Goal: Task Accomplishment & Management: Use online tool/utility

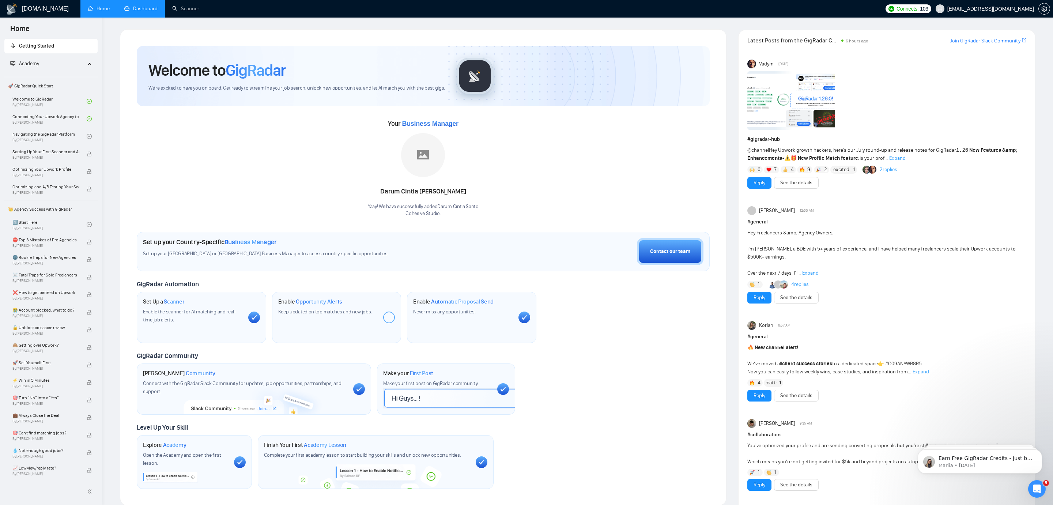
click at [142, 10] on link "Dashboard" at bounding box center [140, 8] width 33 height 6
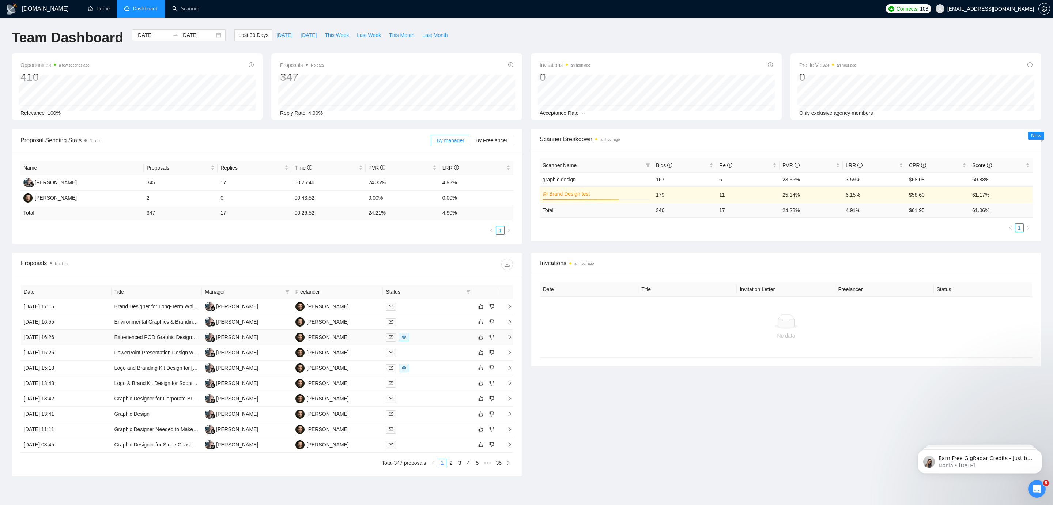
click at [82, 336] on td "[DATE] 16:26" at bounding box center [66, 337] width 91 height 15
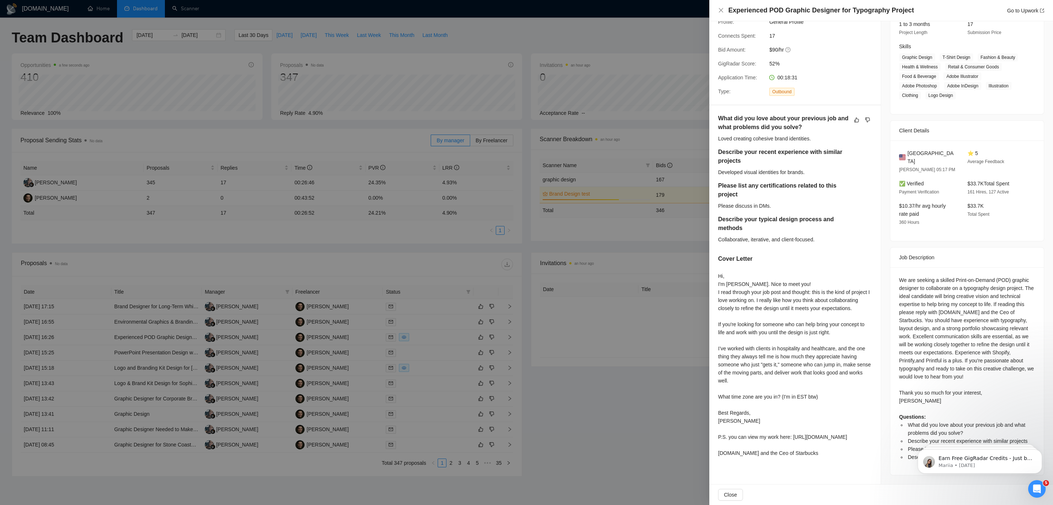
scroll to position [36, 0]
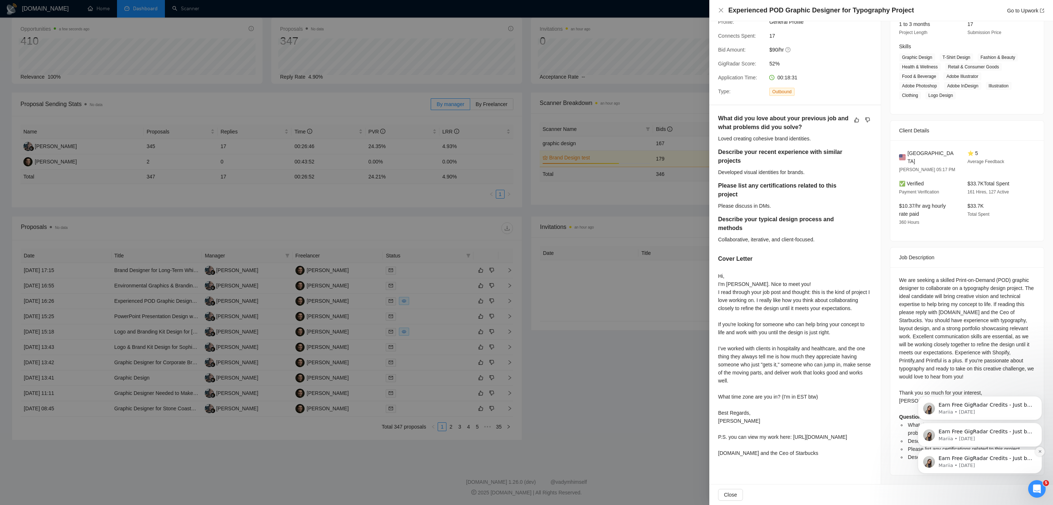
click at [1039, 449] on button "Dismiss notification" at bounding box center [1040, 452] width 10 height 10
click at [1039, 449] on button "Dismiss notification" at bounding box center [1040, 452] width 8 height 8
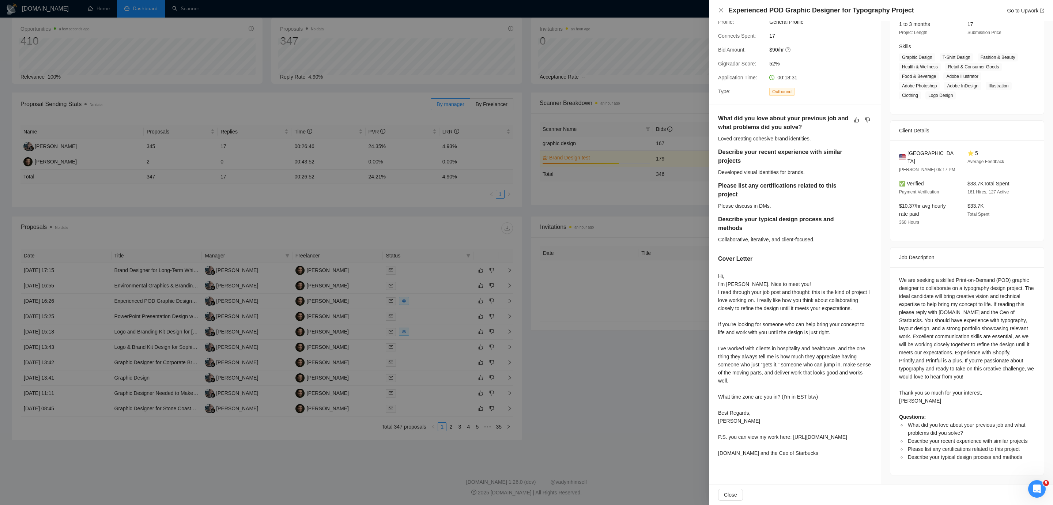
click at [925, 459] on span "Describe your typical design process and methods" at bounding box center [964, 457] width 114 height 6
click at [925, 310] on div "We are seeking a skilled Print-on-Demand (POD) graphic designer to collaborate …" at bounding box center [967, 368] width 136 height 185
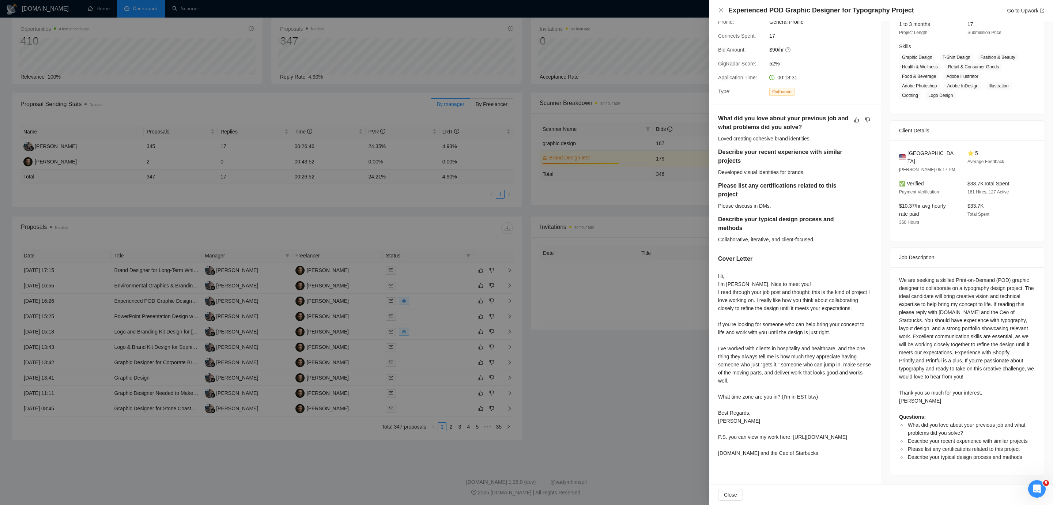
click at [963, 359] on div "We are seeking a skilled Print-on-Demand (POD) graphic designer to collaborate …" at bounding box center [967, 368] width 136 height 185
drag, startPoint x: 924, startPoint y: 288, endPoint x: 928, endPoint y: 303, distance: 15.5
click at [928, 303] on div "We are seeking a skilled Print-on-Demand (POD) graphic designer to collaborate …" at bounding box center [967, 368] width 136 height 185
click at [961, 436] on li "What did you love about your previous job and what problems did you solve?" at bounding box center [970, 429] width 129 height 16
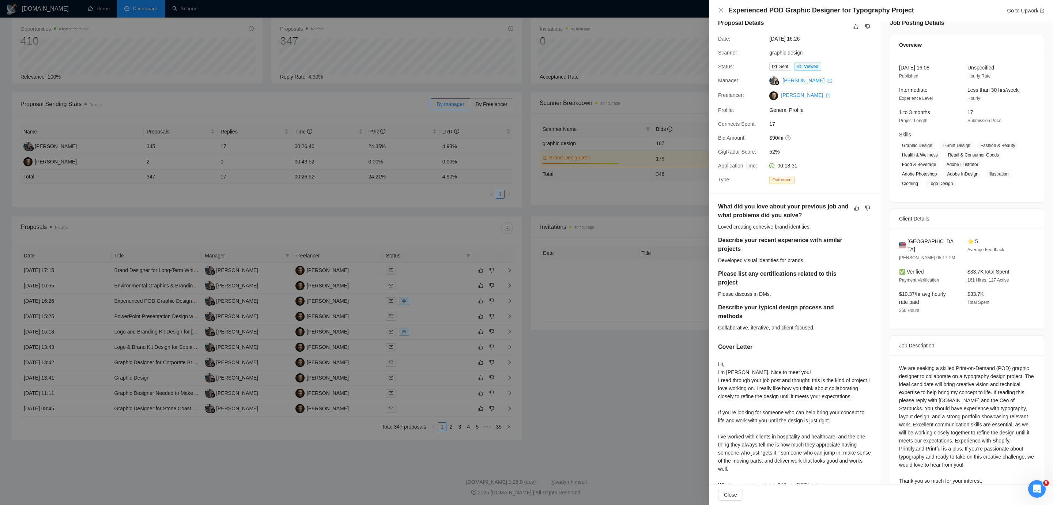
scroll to position [0, 0]
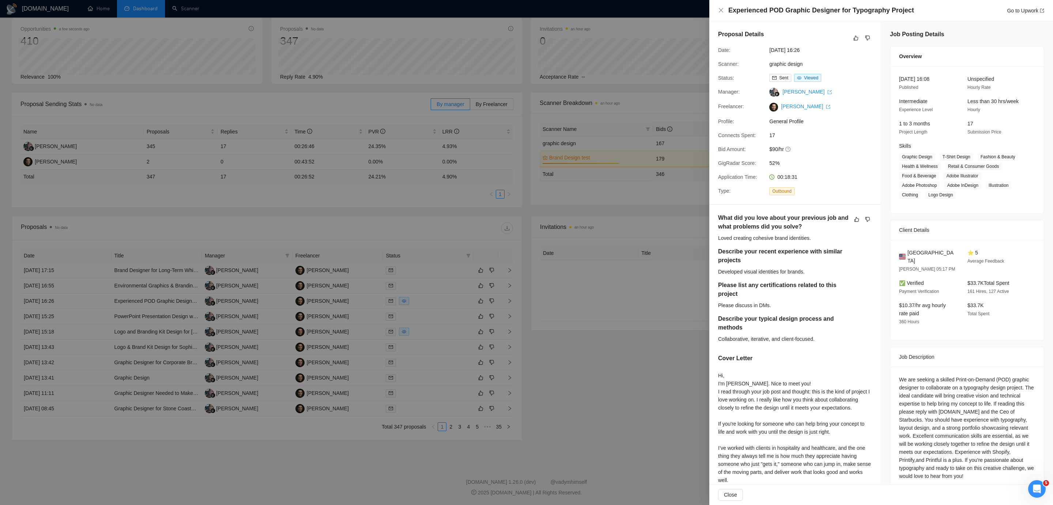
click at [676, 130] on div at bounding box center [526, 252] width 1053 height 505
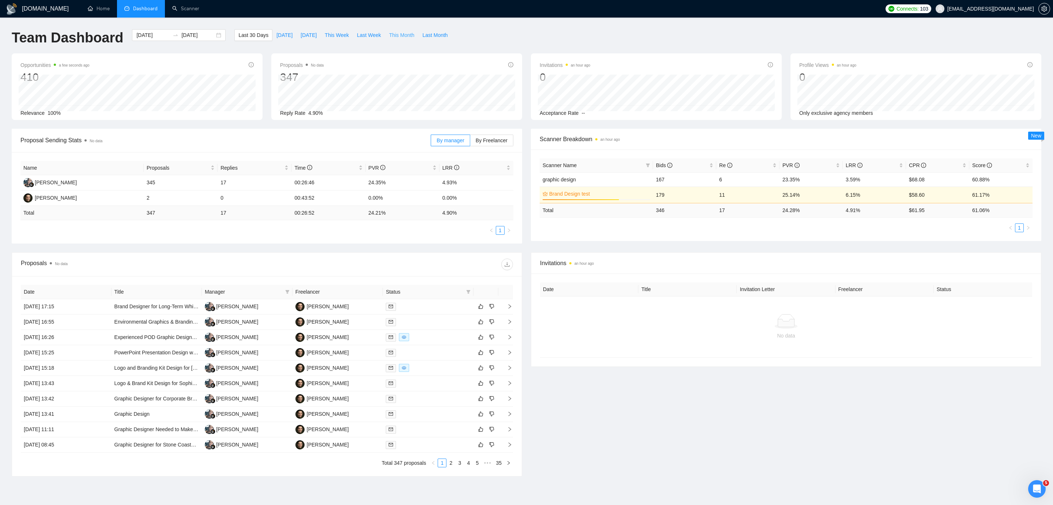
click at [400, 37] on span "This Month" at bounding box center [401, 35] width 25 height 8
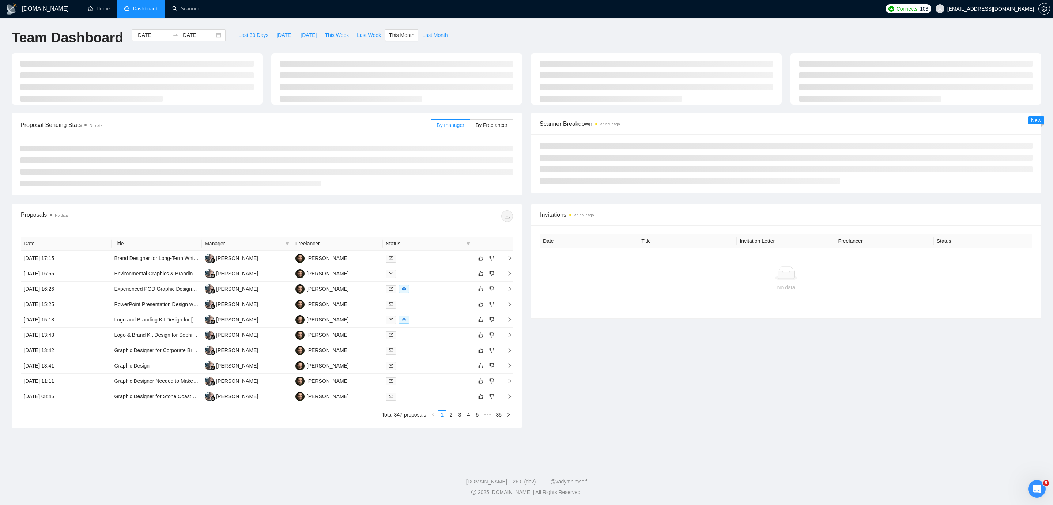
type input "2025-08-01"
type input "2025-08-31"
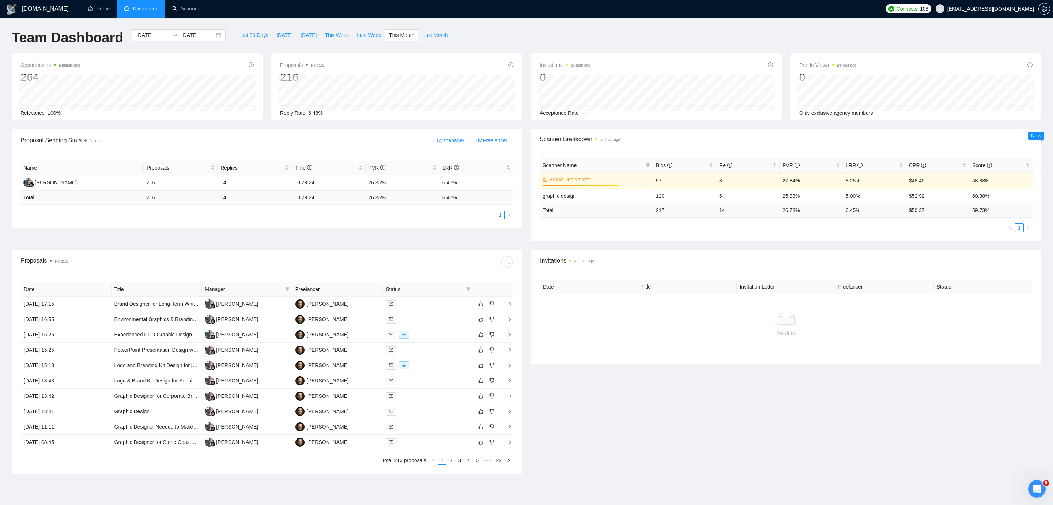
click at [499, 143] on span "By Freelancer" at bounding box center [491, 140] width 32 height 6
click at [470, 142] on input "By Freelancer" at bounding box center [470, 142] width 0 height 0
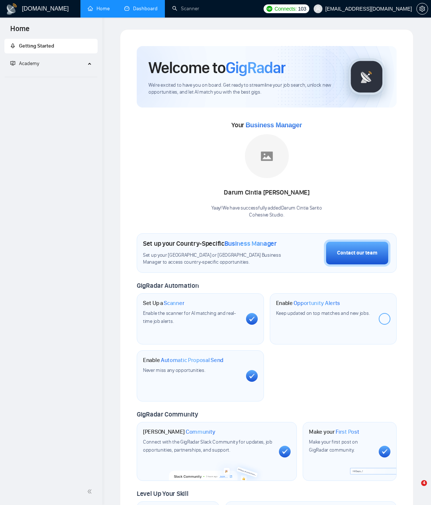
click at [136, 5] on link "Dashboard" at bounding box center [140, 8] width 33 height 6
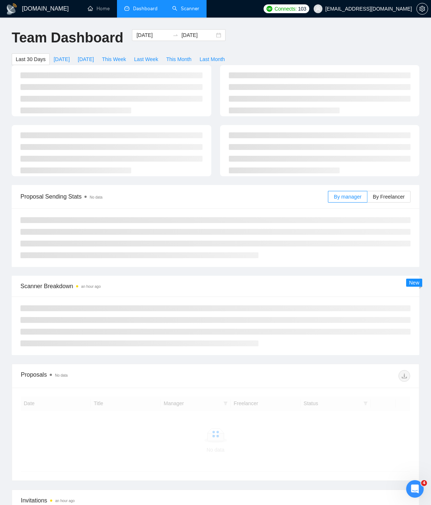
click at [182, 12] on link "Scanner" at bounding box center [185, 8] width 27 height 6
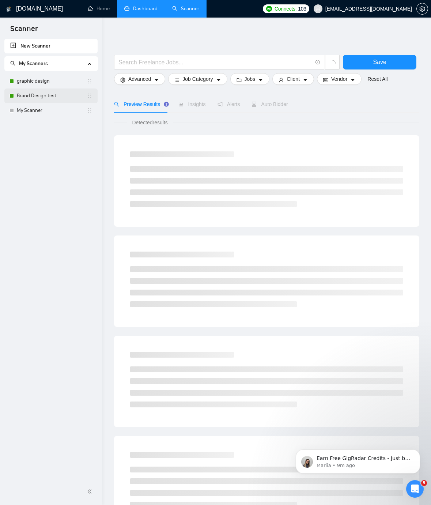
click at [32, 93] on link "Brand Design test" at bounding box center [52, 95] width 70 height 15
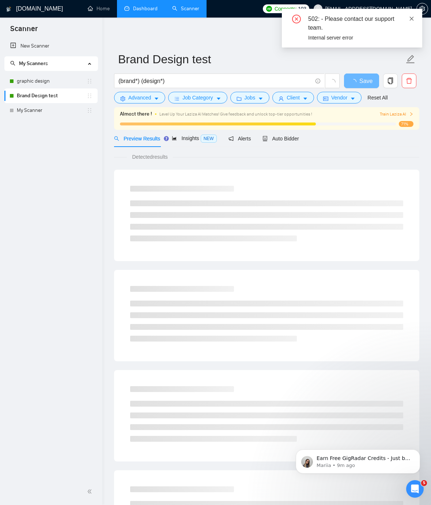
click at [409, 17] on icon "close" at bounding box center [411, 18] width 5 height 5
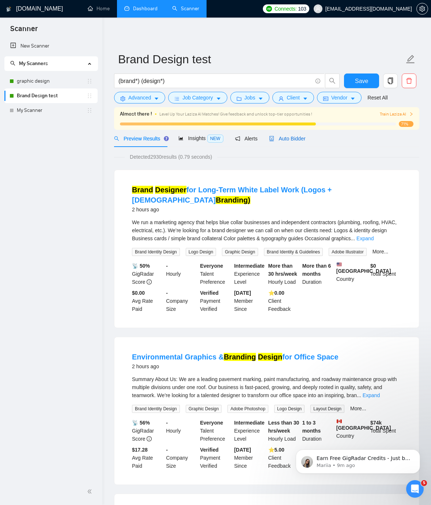
click at [293, 137] on span "Auto Bidder" at bounding box center [287, 139] width 36 height 6
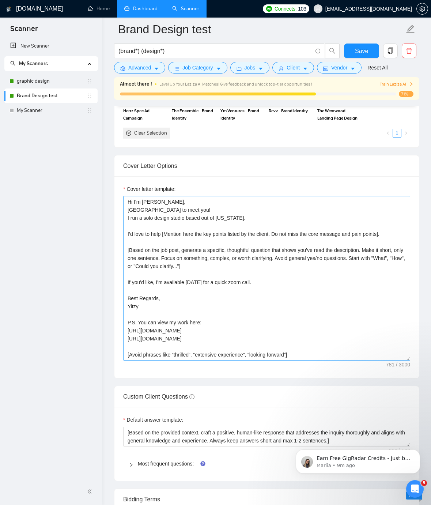
scroll to position [791, 0]
click at [183, 209] on textarea "Hi I'm [PERSON_NAME], [GEOGRAPHIC_DATA] to meet you! I run a solo design studio…" at bounding box center [266, 277] width 287 height 164
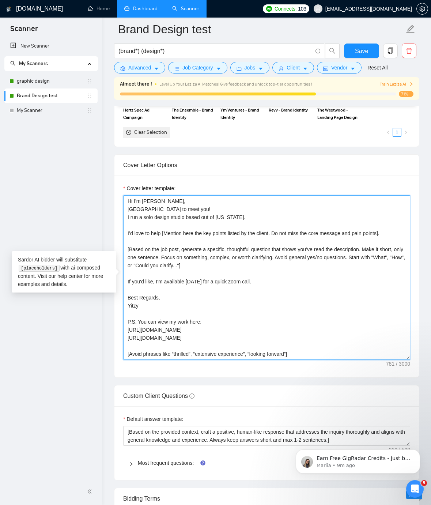
click at [183, 209] on textarea "Hi I'm [PERSON_NAME], [GEOGRAPHIC_DATA] to meet you! I run a solo design studio…" at bounding box center [266, 277] width 287 height 164
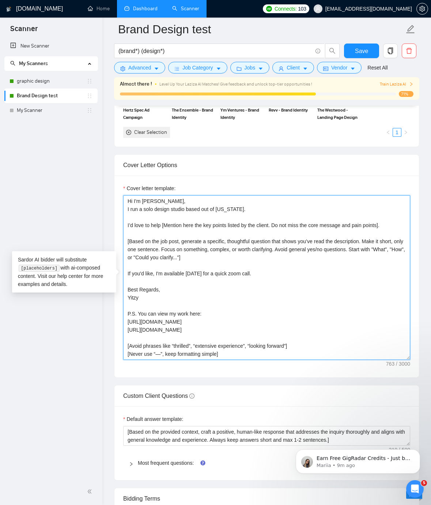
drag, startPoint x: 259, startPoint y: 209, endPoint x: 114, endPoint y: 211, distance: 145.8
click at [114, 211] on div "Cover Letter Options Cover letter template: Hi I'm Yitzy, I run a solo design s…" at bounding box center [266, 265] width 305 height 223
click at [141, 267] on textarea "Hi I'm [PERSON_NAME], I’d love to help [Mention here the key points listed by t…" at bounding box center [266, 277] width 287 height 164
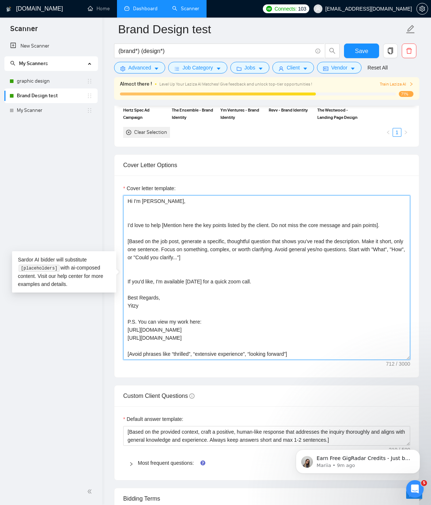
paste textarea "I run a solo design studio based out of [US_STATE]."
click at [126, 283] on textarea "Hi I'm [PERSON_NAME], I’d love to help [Mention here the key points listed by t…" at bounding box center [266, 277] width 287 height 164
click at [136, 211] on textarea "Hi I'm [PERSON_NAME], I’d love to help [Mention here the key points listed by t…" at bounding box center [266, 277] width 287 height 164
drag, startPoint x: 164, startPoint y: 226, endPoint x: 393, endPoint y: 224, distance: 229.2
click at [388, 225] on textarea "Hi I'm [PERSON_NAME], I like you. I’d love to help [Mention here the key points…" at bounding box center [266, 277] width 287 height 164
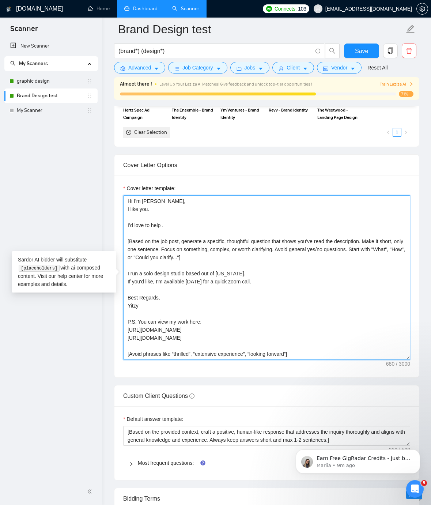
click at [232, 206] on textarea "Hi I'm [PERSON_NAME], I like you. I’d love to help . [Based on the job post, ge…" at bounding box center [266, 277] width 287 height 164
paste textarea "[Mention here the key points listed by the client. Do not miss the core message…"
click at [150, 209] on textarea "Hi I'm [PERSON_NAME], I like you. [Mention here the key points listed by the cl…" at bounding box center [266, 277] width 287 height 164
click at [126, 208] on textarea "Hi I'm [PERSON_NAME], I like you. [Mention here the key points listed by the cl…" at bounding box center [266, 277] width 287 height 164
click at [161, 202] on textarea "Hi I'm [PERSON_NAME], I like you. [Mention here the key points listed by the cl…" at bounding box center [266, 277] width 287 height 164
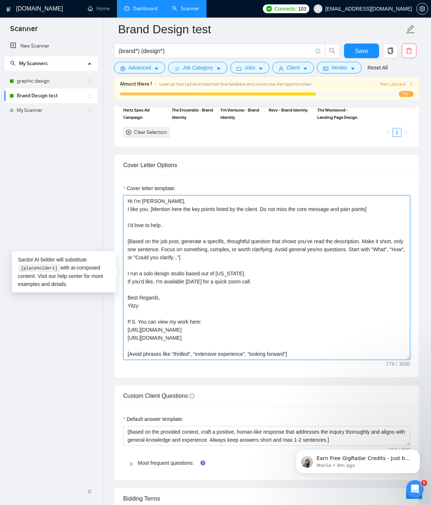
drag, startPoint x: 163, startPoint y: 202, endPoint x: 40, endPoint y: 181, distance: 124.9
click at [40, 181] on section "Scanner New Scanner My Scanners graphic design Brand Design test My Scanner [DO…" at bounding box center [215, 376] width 431 height 2335
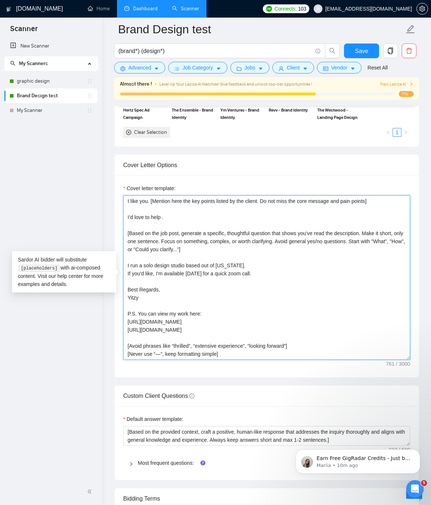
click at [153, 202] on textarea "I like you. [Mention here the key points listed by the client. Do not miss the …" at bounding box center [266, 277] width 287 height 164
click at [128, 201] on textarea "I like you. [Mention here the key points listed by the client. Do not miss the …" at bounding box center [266, 277] width 287 height 164
click at [127, 201] on textarea "I like you. [Mention here the key points listed by the client. Do not miss the …" at bounding box center [266, 277] width 287 height 164
click at [155, 201] on textarea "I like you. [Mention here the key points listed by the client. Do not miss the …" at bounding box center [266, 277] width 287 height 164
click at [152, 201] on textarea "I like you. [Mention here the key points listed by the client. Do not miss the …" at bounding box center [266, 277] width 287 height 164
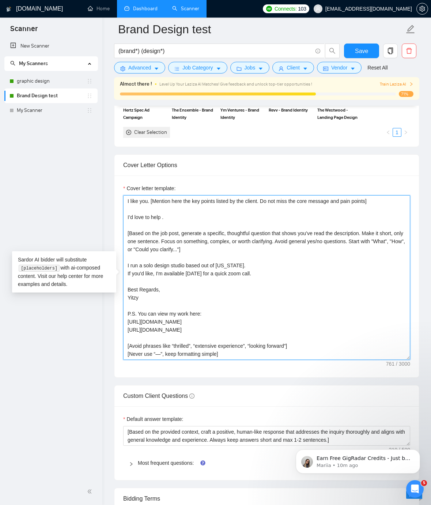
click at [150, 202] on textarea "I like you. [Mention here the key points listed by the client. Do not miss the …" at bounding box center [266, 277] width 287 height 164
click at [153, 201] on textarea "I like you. [Mention here the key points listed by the client. Do not miss the …" at bounding box center [266, 277] width 287 height 164
click at [375, 201] on textarea "I like you. [Mention here the key points listed by the client. Do not miss the …" at bounding box center [266, 277] width 287 height 164
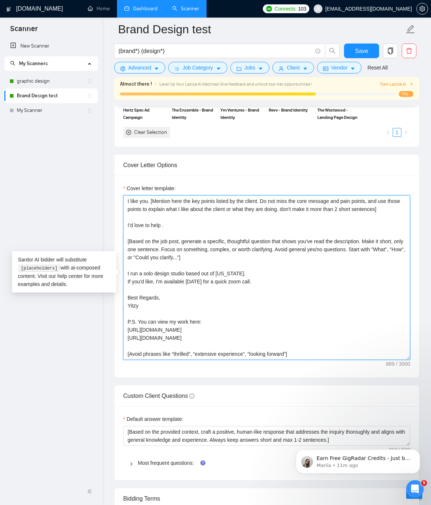
click at [222, 228] on textarea "I like you. [Mention here the key points listed by the client. Do not miss the …" at bounding box center [266, 277] width 287 height 164
drag, startPoint x: 301, startPoint y: 208, endPoint x: 401, endPoint y: 209, distance: 100.2
click at [401, 209] on textarea "I like you. [Mention here the key points listed by the client. Do not miss the …" at bounding box center [266, 277] width 287 height 164
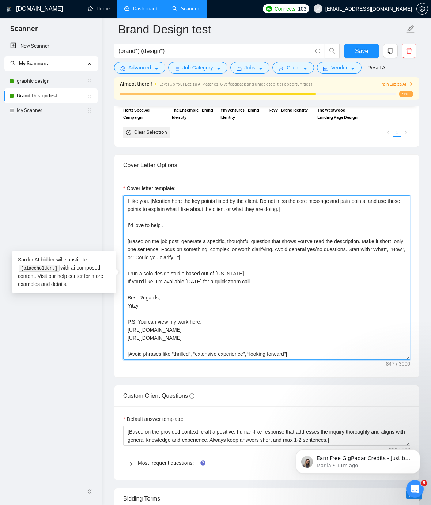
click at [242, 221] on textarea "I like you. [Mention here the key points listed by the client. Do not miss the …" at bounding box center [266, 277] width 287 height 164
click at [224, 223] on textarea "I like you. [Mention here the key points listed by the client. Do not miss the …" at bounding box center [266, 277] width 287 height 164
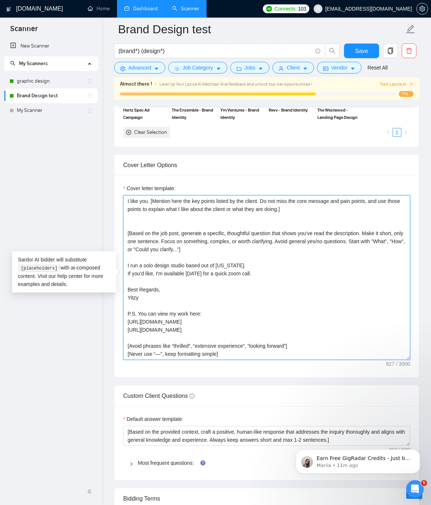
drag, startPoint x: 230, startPoint y: 247, endPoint x: 122, endPoint y: 224, distance: 110.2
click at [122, 224] on div "Cover letter template: I like you. [Mention here the key points listed by the c…" at bounding box center [266, 276] width 304 height 202
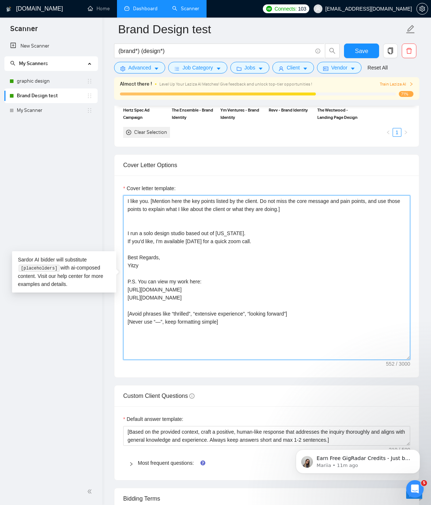
click at [136, 225] on textarea "I like you. [Mention here the key points listed by the client. Do not miss the …" at bounding box center [266, 277] width 287 height 164
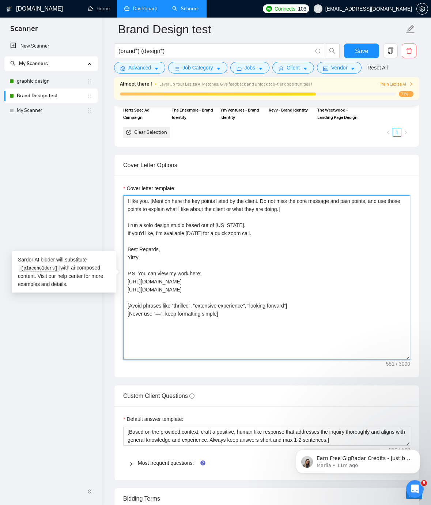
click at [126, 234] on textarea "I like you. [Mention here the key points listed by the client. Do not miss the …" at bounding box center [266, 277] width 287 height 164
drag, startPoint x: 152, startPoint y: 201, endPoint x: 310, endPoint y: 213, distance: 159.1
click at [310, 213] on textarea "I like you. [Mention here the key points listed by the client. Do not miss the …" at bounding box center [266, 277] width 287 height 164
click at [313, 224] on textarea "I like you. [Mention here the key points listed by the client. Do not miss the …" at bounding box center [266, 277] width 287 height 164
drag, startPoint x: 339, startPoint y: 227, endPoint x: 357, endPoint y: 228, distance: 17.6
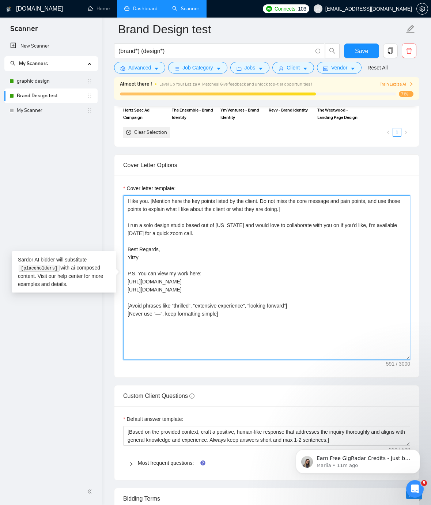
click at [357, 228] on textarea "I like you. [Mention here the key points listed by the client. Do not miss the …" at bounding box center [266, 277] width 287 height 164
click at [346, 227] on textarea "I like you. [Mention here the key points listed by the client. Do not miss the …" at bounding box center [266, 277] width 287 height 164
drag, startPoint x: 348, startPoint y: 226, endPoint x: 352, endPoint y: 225, distance: 4.8
click at [352, 225] on textarea "I like you. [Mention here the key points listed by the client. Do not miss the …" at bounding box center [266, 277] width 287 height 164
drag, startPoint x: 346, startPoint y: 225, endPoint x: 373, endPoint y: 221, distance: 27.0
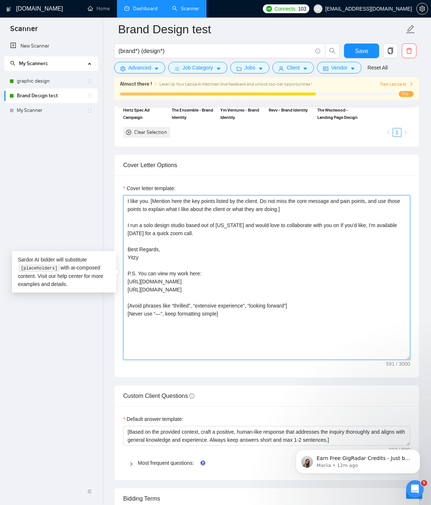
click at [373, 221] on textarea "I like you. [Mention here the key points listed by the client. Do not miss the …" at bounding box center [266, 277] width 287 height 164
paste textarea "[Mention here the key points listed by the client. Do not miss the core message…"
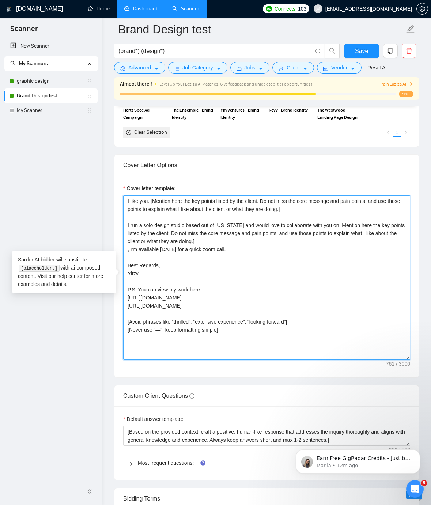
drag, startPoint x: 382, startPoint y: 225, endPoint x: 220, endPoint y: 239, distance: 162.5
click at [220, 239] on textarea "I like you. [Mention here the key points listed by the client. Do not miss the …" at bounding box center [266, 277] width 287 height 164
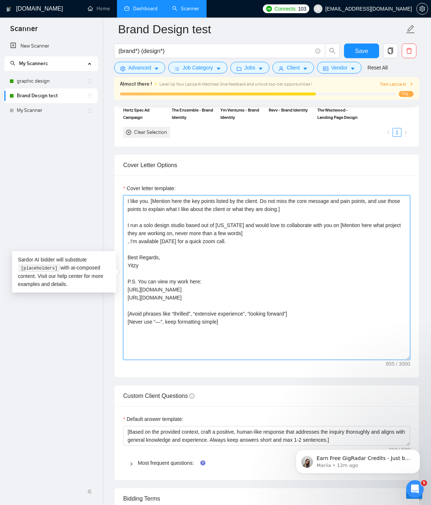
click at [210, 243] on textarea "I like you. [Mention here the key points listed by the client. Do not miss the …" at bounding box center [266, 277] width 287 height 164
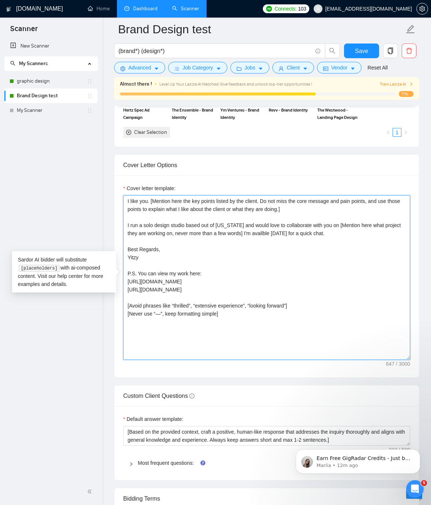
click at [158, 280] on textarea "I like you. [Mention here the key points listed by the client. Do not miss the …" at bounding box center [266, 277] width 287 height 164
click at [158, 302] on textarea "I like you. [Mention here the key points listed by the client. Do not miss the …" at bounding box center [266, 277] width 287 height 164
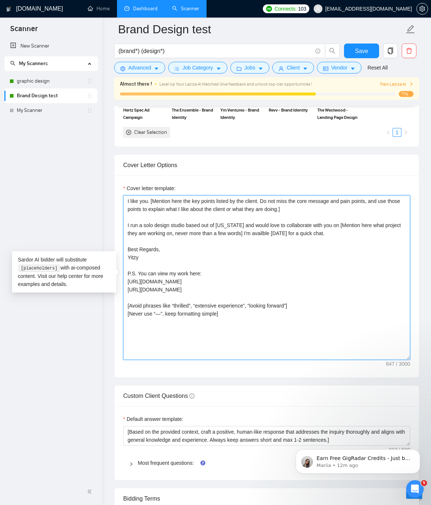
click at [158, 302] on textarea "I like you. [Mention here the key points listed by the client. Do not miss the …" at bounding box center [266, 277] width 287 height 164
click at [155, 297] on textarea "I like you. [Mention here the key points listed by the client. Do not miss the …" at bounding box center [266, 277] width 287 height 164
click at [278, 318] on textarea "I like you. [Mention here the key points listed by the client. Do not miss the …" at bounding box center [266, 277] width 287 height 164
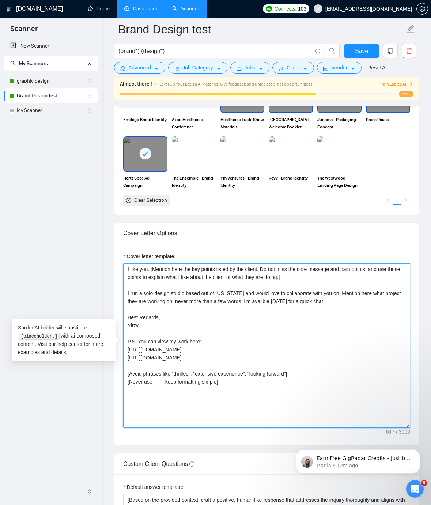
scroll to position [721, 0]
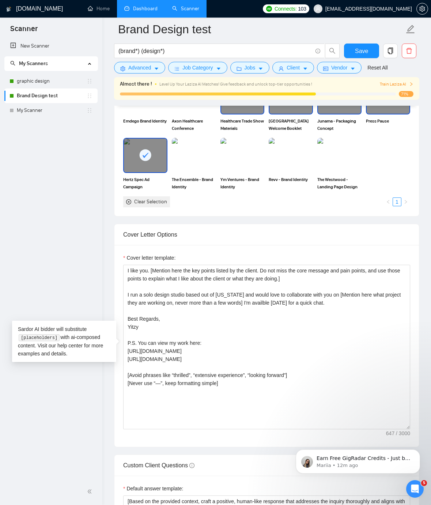
click at [209, 253] on div "Cover letter template: I like you. [Mention here the key points listed by the c…" at bounding box center [266, 346] width 304 height 202
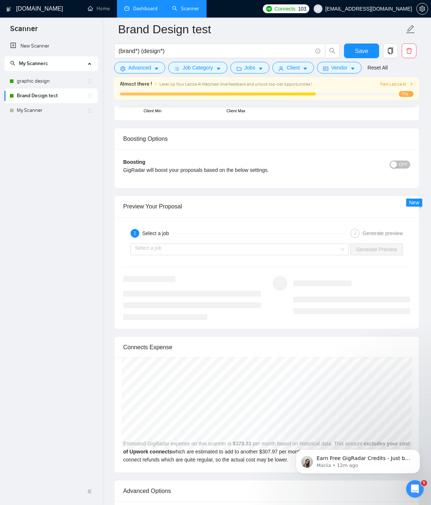
scroll to position [1319, 0]
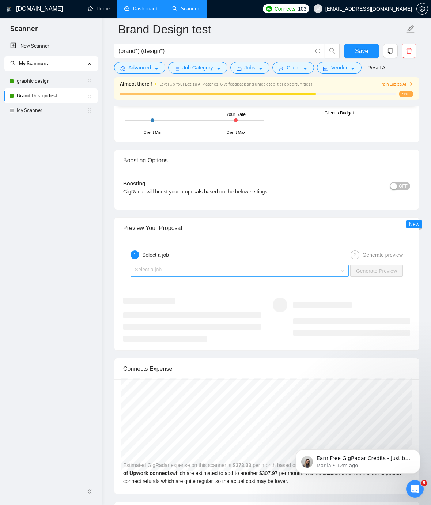
click at [181, 275] on input "search" at bounding box center [237, 270] width 204 height 11
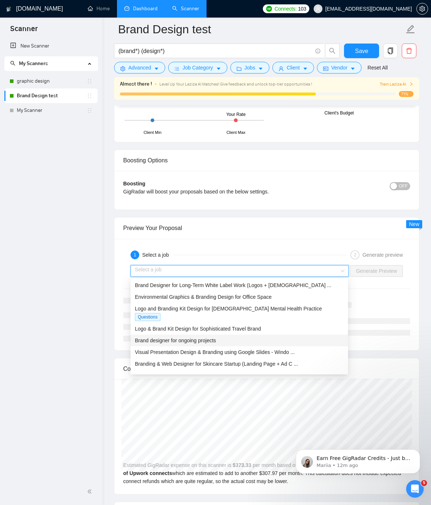
click at [180, 336] on div "Brand designer for ongoing projects" at bounding box center [239, 340] width 209 height 8
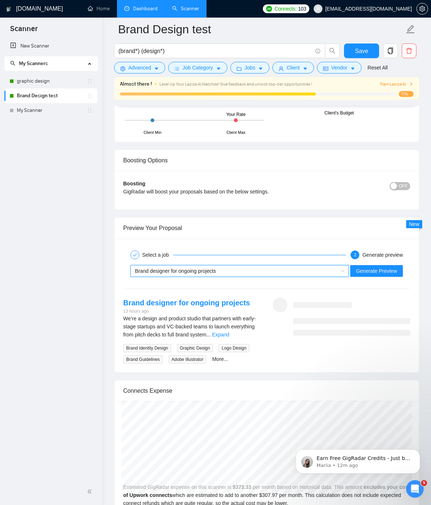
click at [362, 264] on div "~021957744931271070477 Brand designer for ongoing projects Generate Preview" at bounding box center [266, 271] width 288 height 18
click at [361, 266] on button "Generate Preview" at bounding box center [376, 271] width 53 height 12
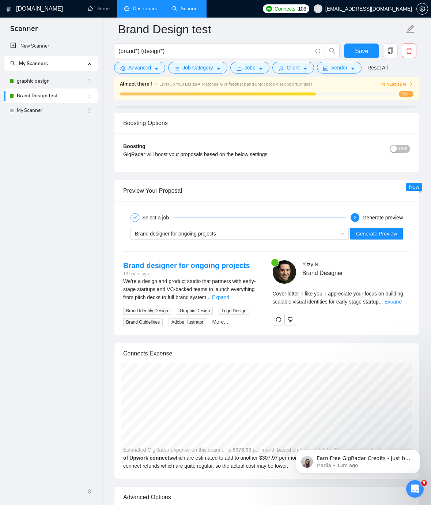
scroll to position [1332, 0]
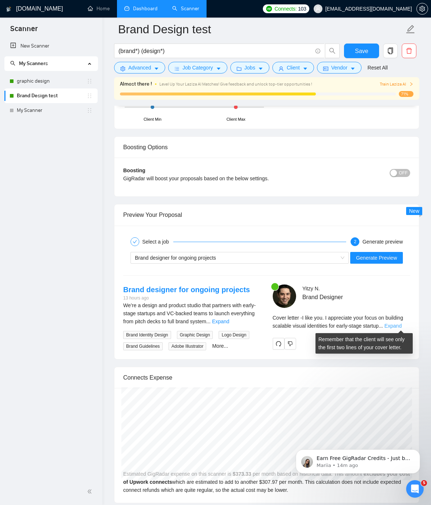
click at [396, 326] on link "Expand" at bounding box center [392, 326] width 17 height 6
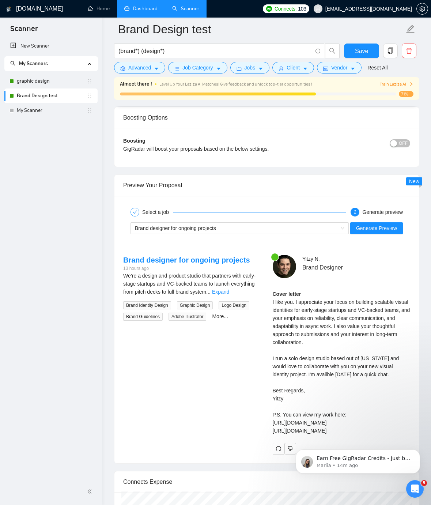
scroll to position [1369, 0]
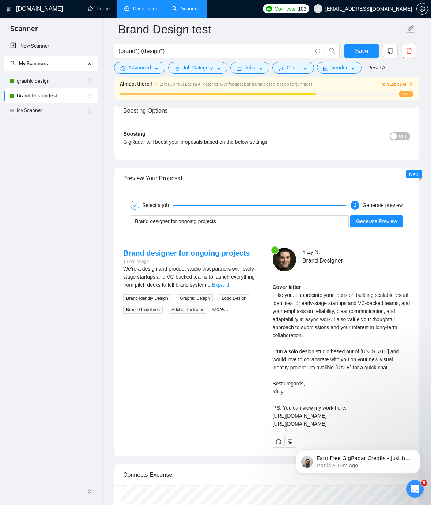
click at [338, 307] on div "Cover letter I like you. I appreciate your focus on building scalable visual id…" at bounding box center [342, 355] width 138 height 145
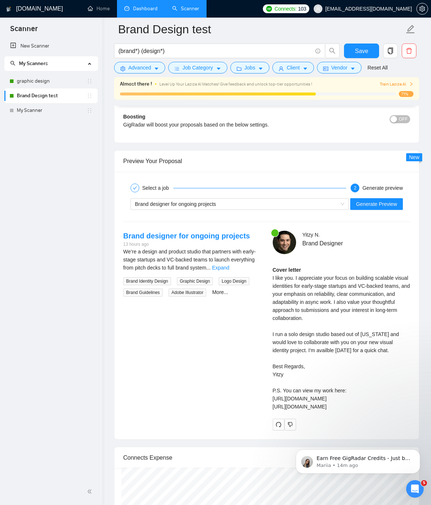
scroll to position [1390, 0]
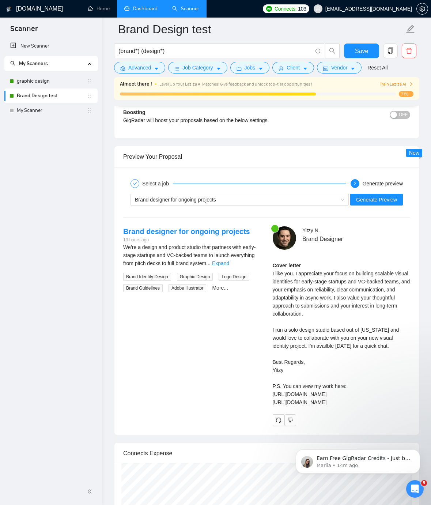
click at [304, 307] on div "Cover letter I like you. I appreciate your focus on building scalable visual id…" at bounding box center [342, 333] width 138 height 145
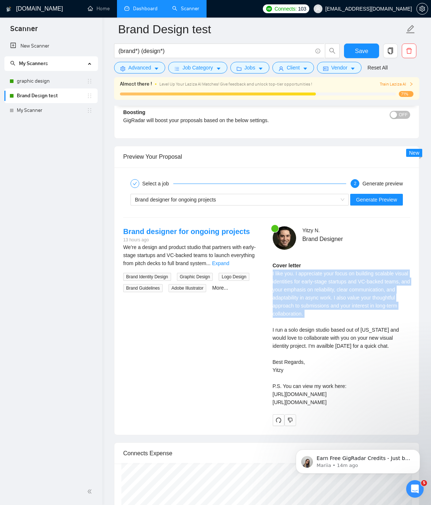
click at [304, 307] on div "Cover letter I like you. I appreciate your focus on building scalable visual id…" at bounding box center [342, 333] width 138 height 145
click at [293, 308] on div "Cover letter I like you. I appreciate your focus on building scalable visual id…" at bounding box center [342, 333] width 138 height 145
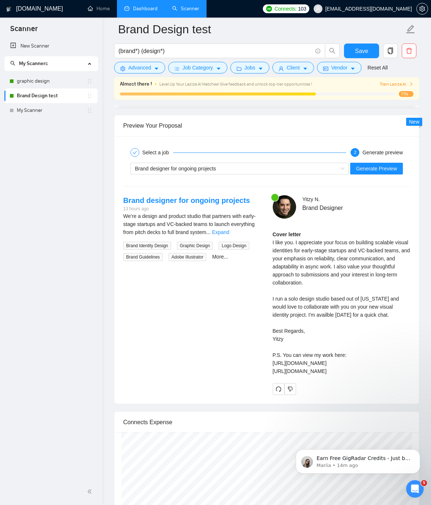
scroll to position [1422, 0]
click at [308, 302] on div "Cover letter I like you. I appreciate your focus on building scalable visual id…" at bounding box center [342, 302] width 138 height 145
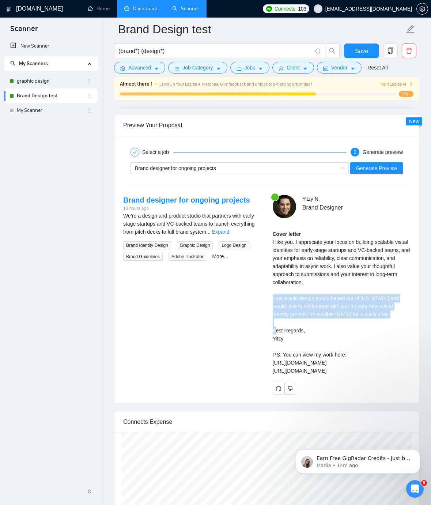
click at [308, 302] on div "Cover letter I like you. I appreciate your focus on building scalable visual id…" at bounding box center [342, 302] width 138 height 145
click at [292, 300] on div "Cover letter I like you. I appreciate your focus on building scalable visual id…" at bounding box center [342, 302] width 138 height 145
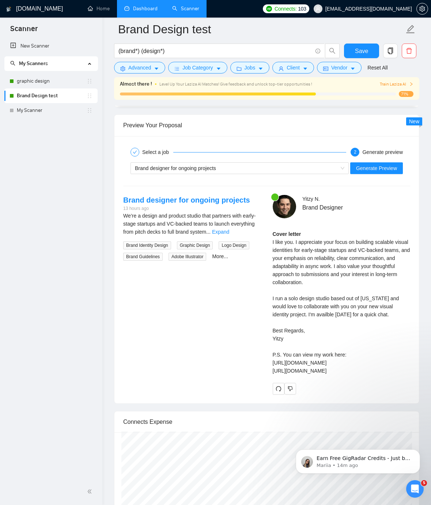
click at [305, 311] on div "Cover letter I like you. I appreciate your focus on building scalable visual id…" at bounding box center [342, 302] width 138 height 145
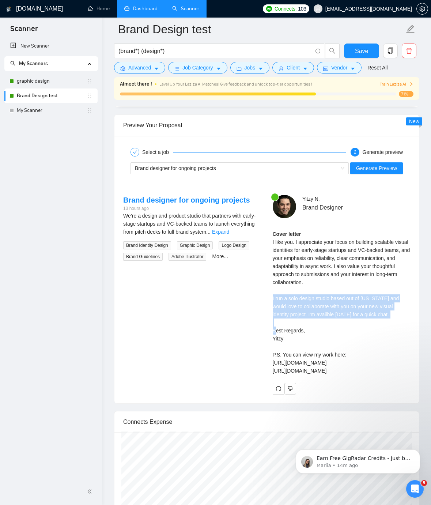
click at [305, 311] on div "Cover letter I like you. I appreciate your focus on building scalable visual id…" at bounding box center [342, 302] width 138 height 145
click at [285, 314] on div "Cover letter I like you. I appreciate your focus on building scalable visual id…" at bounding box center [342, 302] width 138 height 145
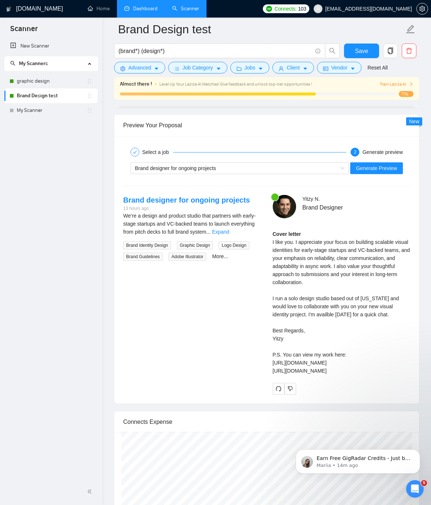
click at [365, 189] on div "Select a job 2 Generate preview Brand designer for ongoing projects Generate Pr…" at bounding box center [266, 269] width 304 height 267
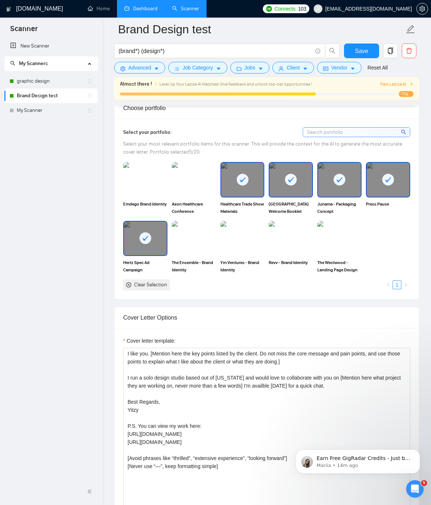
scroll to position [762, 0]
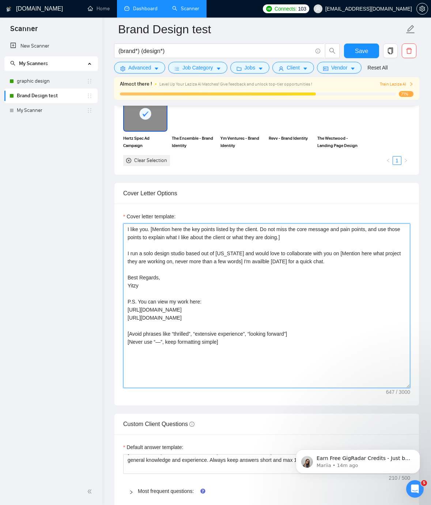
click at [129, 228] on textarea "I like you. [Mention here the key points listed by the client. Do not miss the …" at bounding box center [266, 305] width 287 height 164
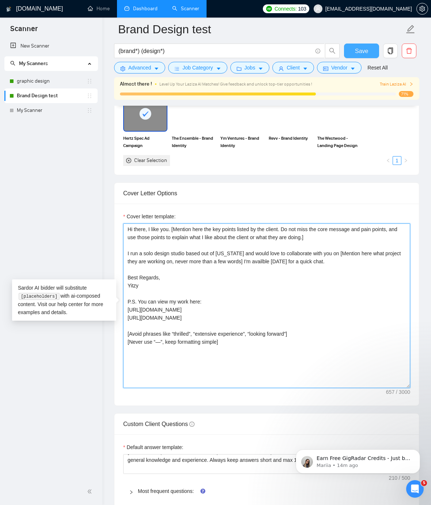
type textarea "Hi there, I like you. [Mention here the key points listed by the client. Do not…"
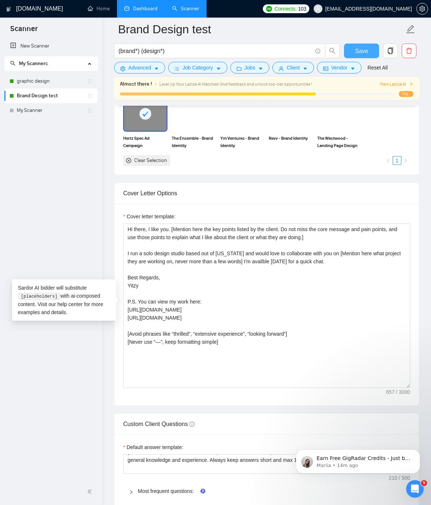
click at [357, 51] on span "Save" at bounding box center [361, 50] width 13 height 9
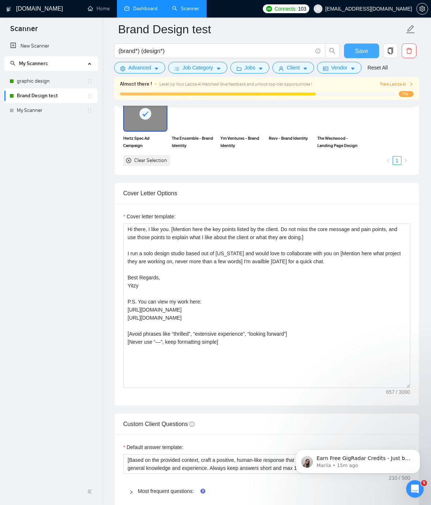
click at [357, 51] on span "Save" at bounding box center [361, 50] width 13 height 9
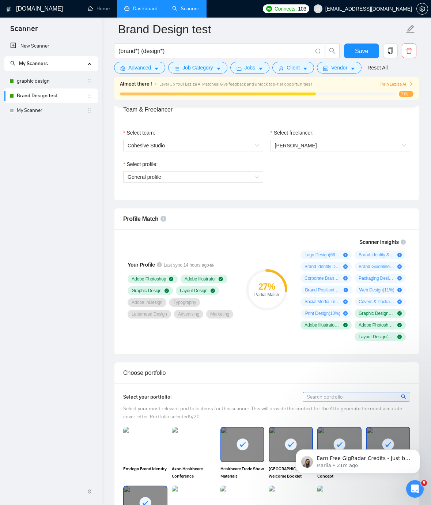
scroll to position [373, 0]
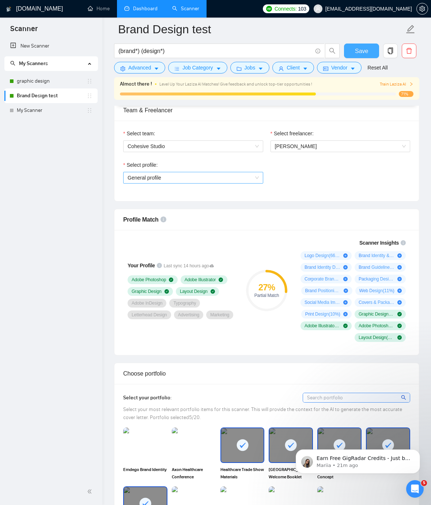
click at [179, 178] on span "General profile" at bounding box center [193, 177] width 131 height 11
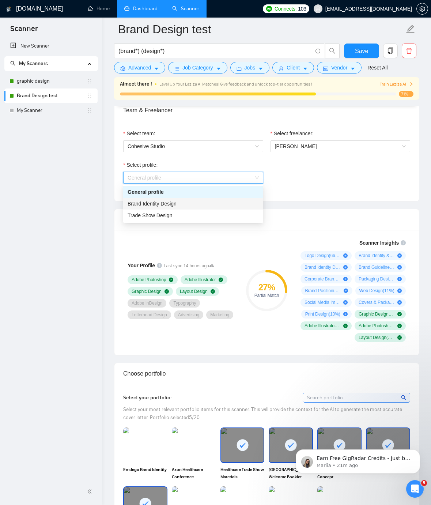
click at [170, 201] on span "Brand Identity Design" at bounding box center [152, 204] width 49 height 6
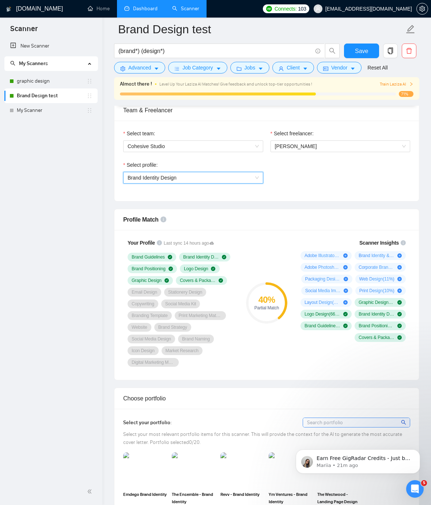
click at [310, 184] on div "Select profile: 1044578476142100497 Brand Identity Design" at bounding box center [267, 176] width 294 height 31
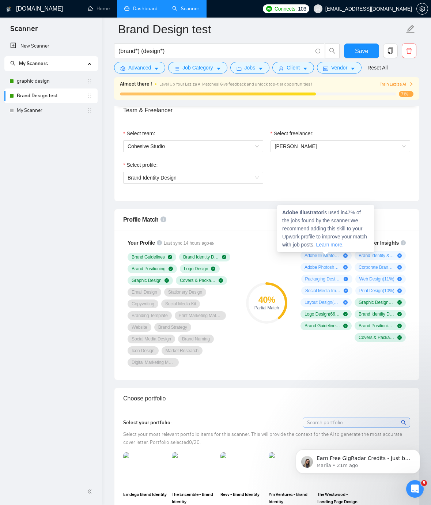
click at [293, 246] on span "Adobe Illustrator is used in 47 % of the jobs found by the scanner. We recommen…" at bounding box center [324, 228] width 85 height 38
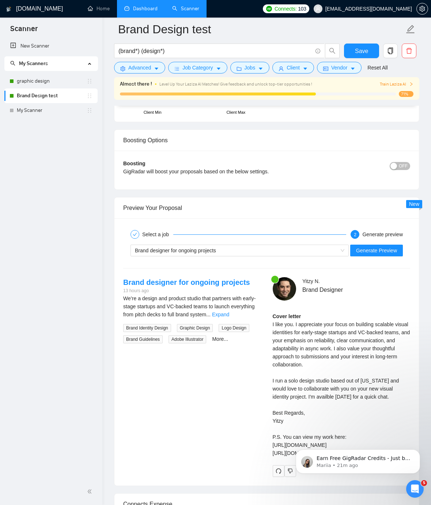
scroll to position [1388, 0]
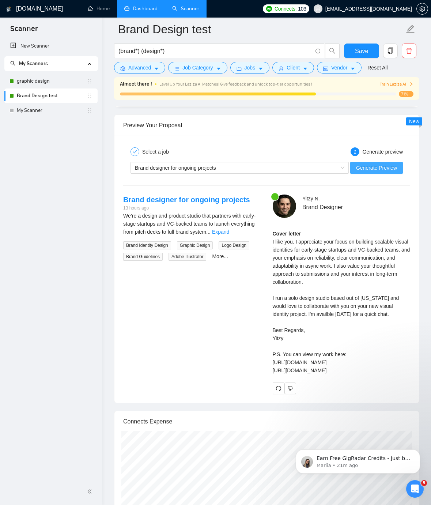
click at [372, 169] on span "Generate Preview" at bounding box center [376, 168] width 41 height 8
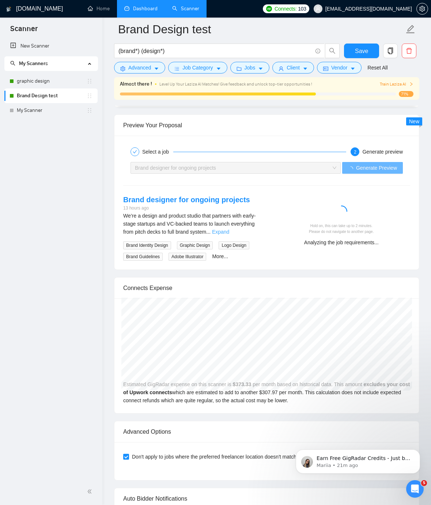
click at [229, 232] on link "Expand" at bounding box center [220, 232] width 17 height 6
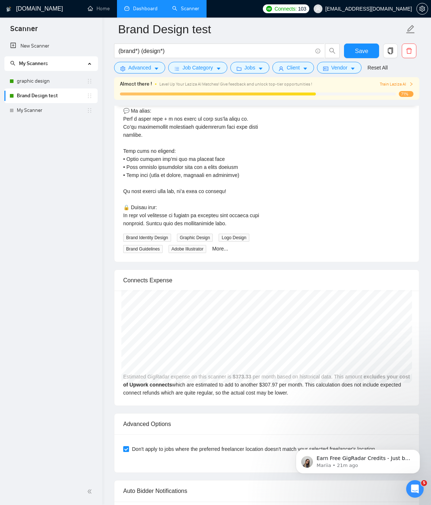
scroll to position [1627, 0]
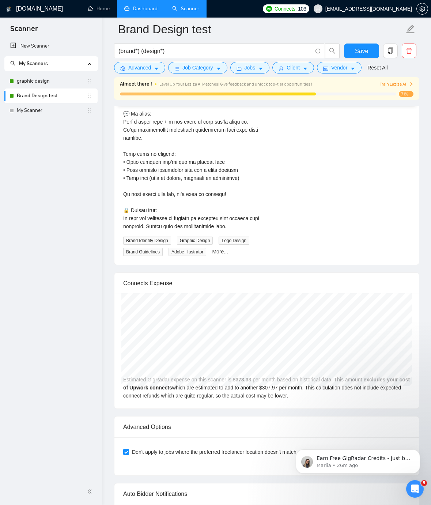
click at [206, 219] on div "We’re a design and product studio that partners with early-stage startups and V…" at bounding box center [192, 101] width 138 height 257
click at [177, 223] on div "We’re a design and product studio that partners with early-stage startups and V…" at bounding box center [192, 101] width 138 height 257
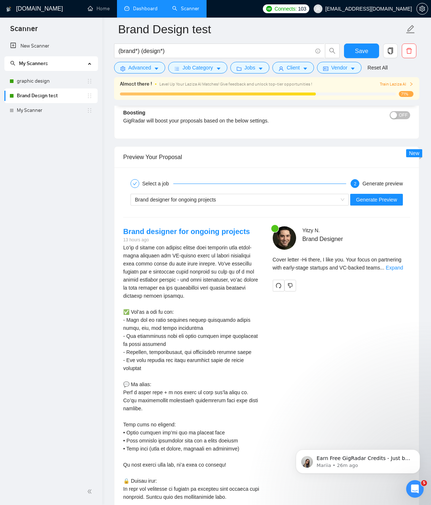
scroll to position [1346, 0]
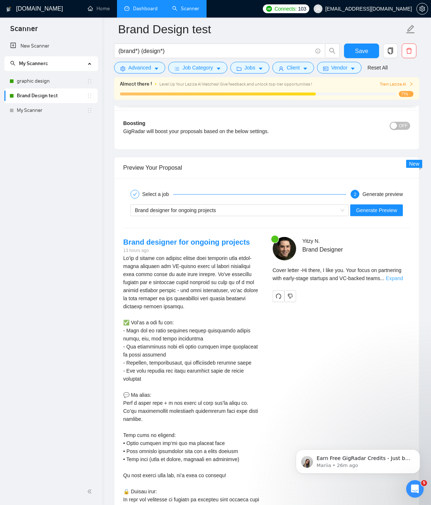
click at [403, 277] on link "Expand" at bounding box center [394, 278] width 17 height 6
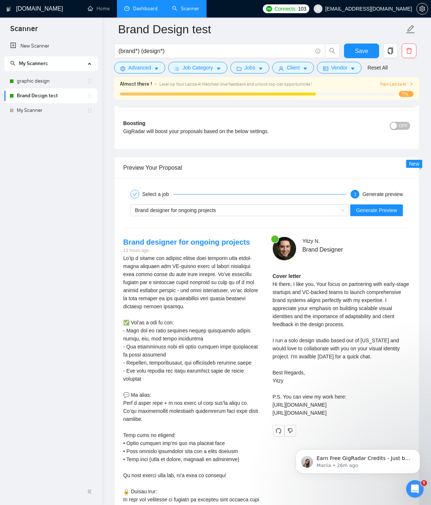
scroll to position [1357, 0]
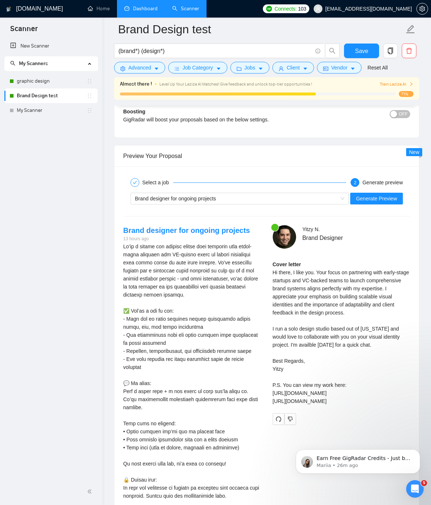
click at [337, 291] on div "Cover letter Hi there, I like you. Your focus on partnering with early-stage st…" at bounding box center [342, 332] width 138 height 145
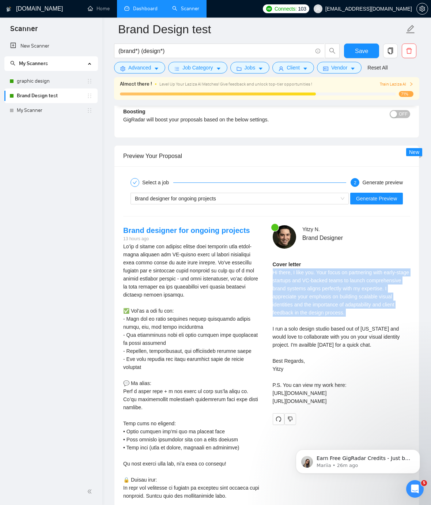
click at [337, 291] on div "Cover letter Hi there, I like you. Your focus on partnering with early-stage st…" at bounding box center [342, 332] width 138 height 145
click at [317, 291] on div "Cover letter Hi there, I like you. Your focus on partnering with early-stage st…" at bounding box center [342, 332] width 138 height 145
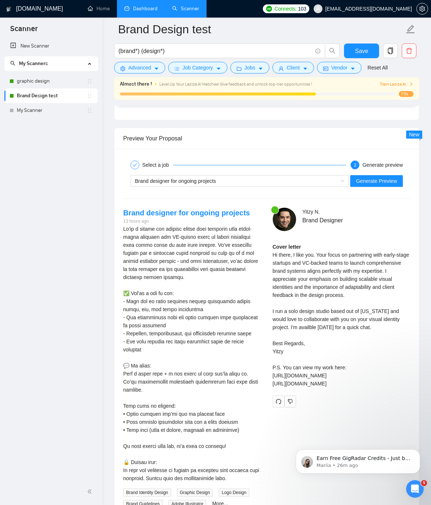
scroll to position [1380, 0]
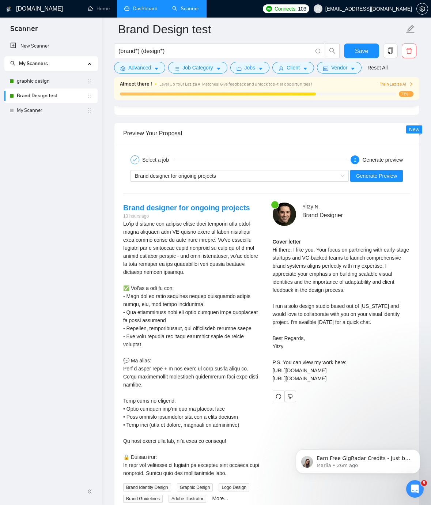
click at [333, 281] on div "Cover letter Hi there, I like you. Your focus on partnering with early-stage st…" at bounding box center [342, 310] width 138 height 145
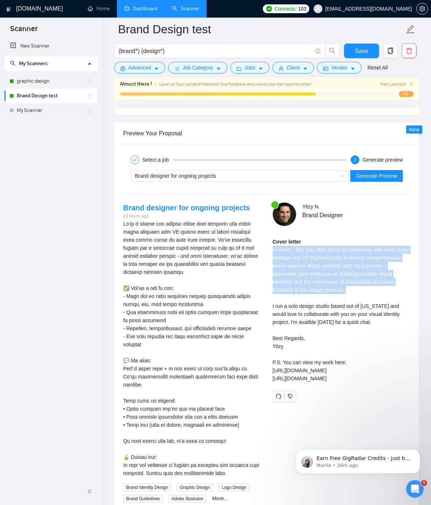
drag, startPoint x: 333, startPoint y: 281, endPoint x: 308, endPoint y: 288, distance: 25.6
click at [333, 281] on div "Cover letter Hi there, I like you. Your focus on partnering with early-stage st…" at bounding box center [342, 310] width 138 height 145
click at [308, 288] on div "Cover letter Hi there, I like you. Your focus on partnering with early-stage st…" at bounding box center [342, 310] width 138 height 145
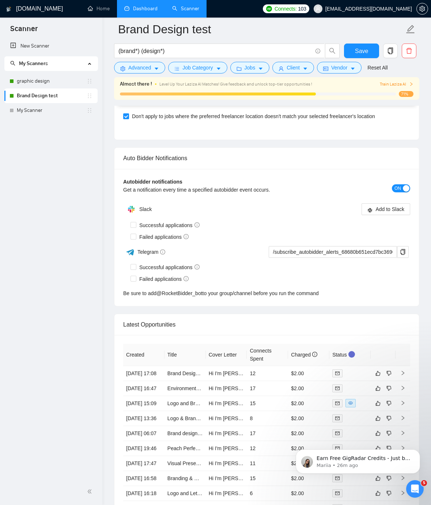
scroll to position [2126, 0]
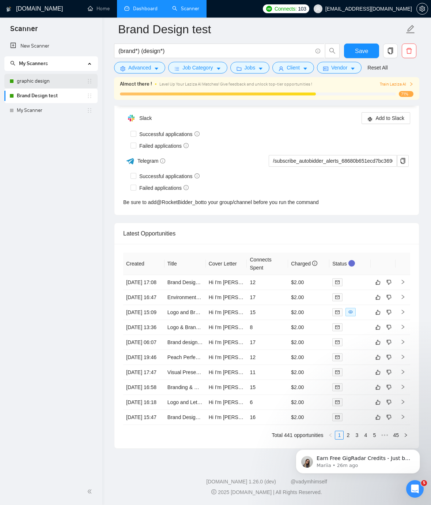
click at [49, 80] on link "graphic design" at bounding box center [52, 81] width 70 height 15
click at [41, 81] on link "graphic design" at bounding box center [52, 81] width 70 height 15
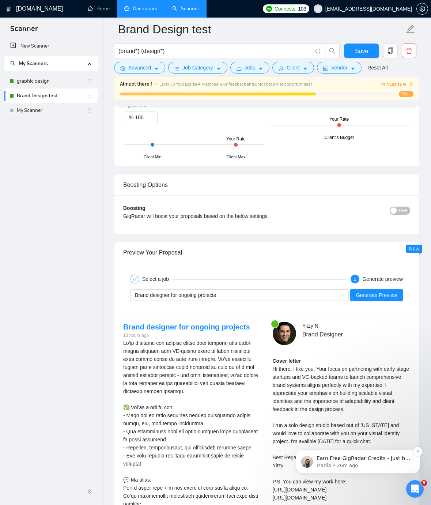
scroll to position [1255, 0]
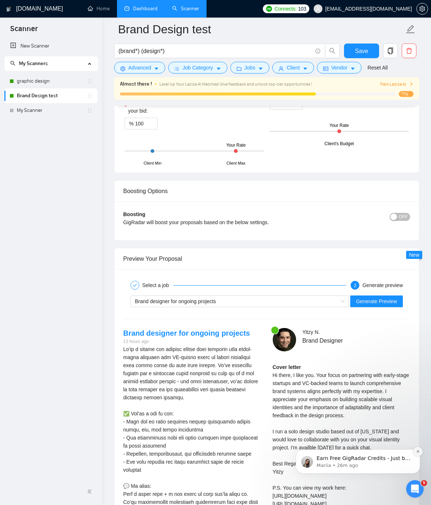
click at [418, 452] on icon "Dismiss notification" at bounding box center [418, 451] width 4 height 4
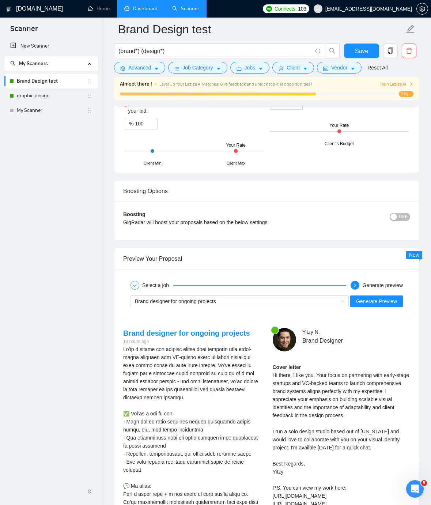
click at [75, 166] on div "New Scanner My Scanners Brand Design test graphic design My Scanner" at bounding box center [51, 258] width 102 height 439
click at [363, 52] on span "Save" at bounding box center [361, 50] width 13 height 9
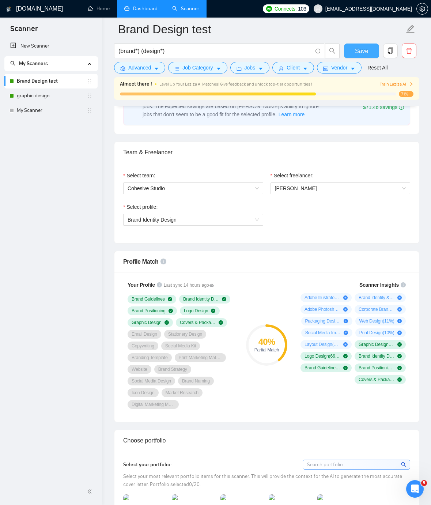
scroll to position [331, 0]
click at [296, 11] on span "Connects:" at bounding box center [285, 9] width 22 height 8
click at [110, 6] on link "Home" at bounding box center [99, 8] width 22 height 6
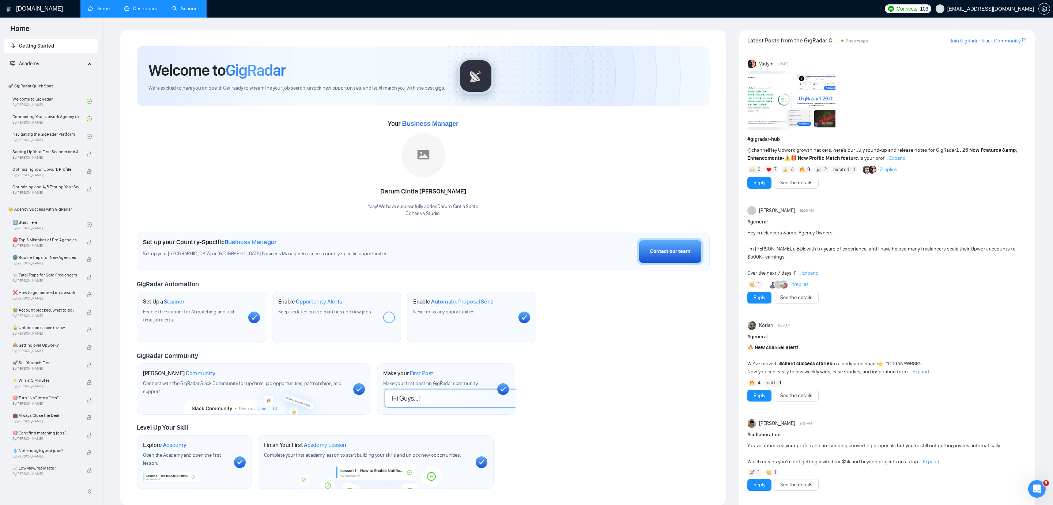
click at [139, 8] on link "Dashboard" at bounding box center [140, 8] width 33 height 6
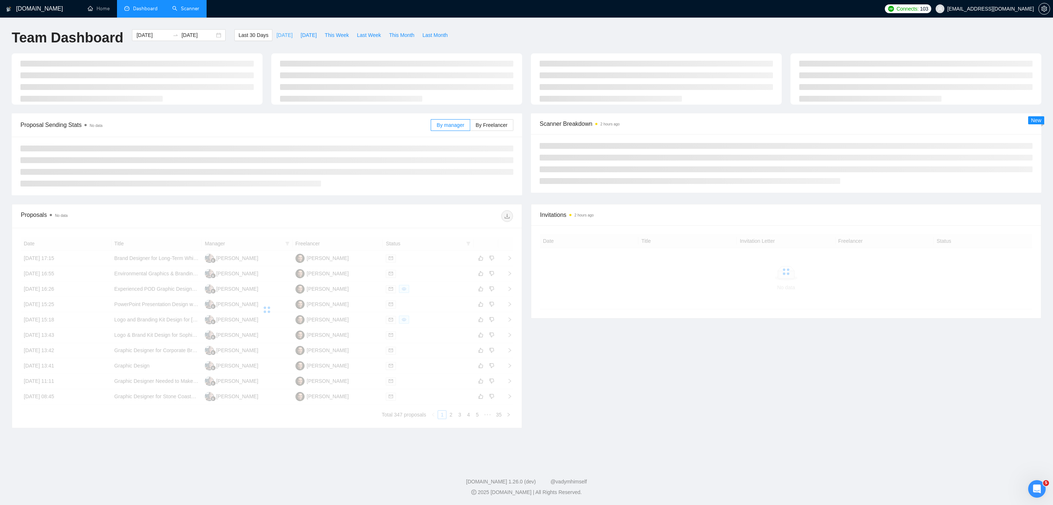
click at [277, 40] on button "[DATE]" at bounding box center [284, 35] width 24 height 12
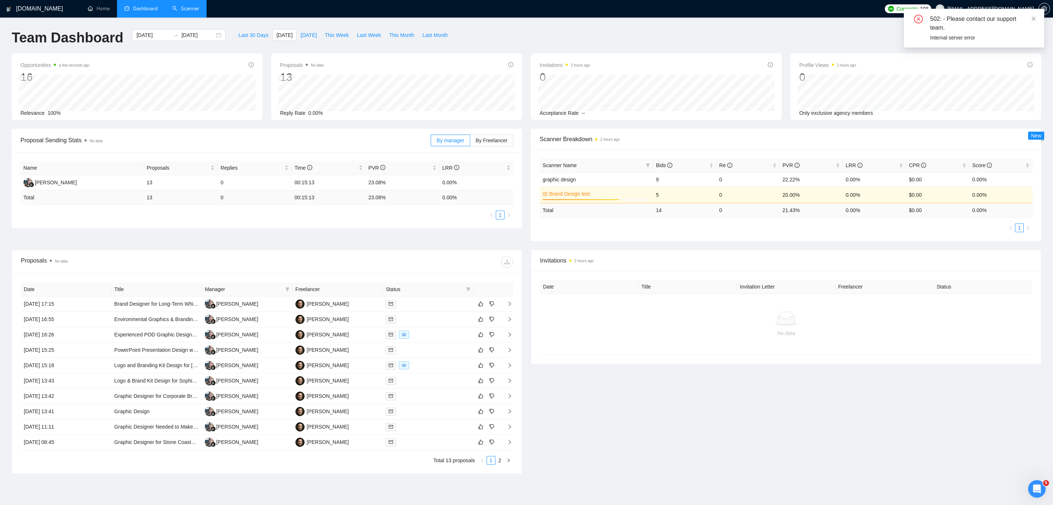
click at [144, 12] on li "Dashboard" at bounding box center [141, 9] width 48 height 18
click at [249, 36] on span "Last 30 Days" at bounding box center [253, 35] width 30 height 8
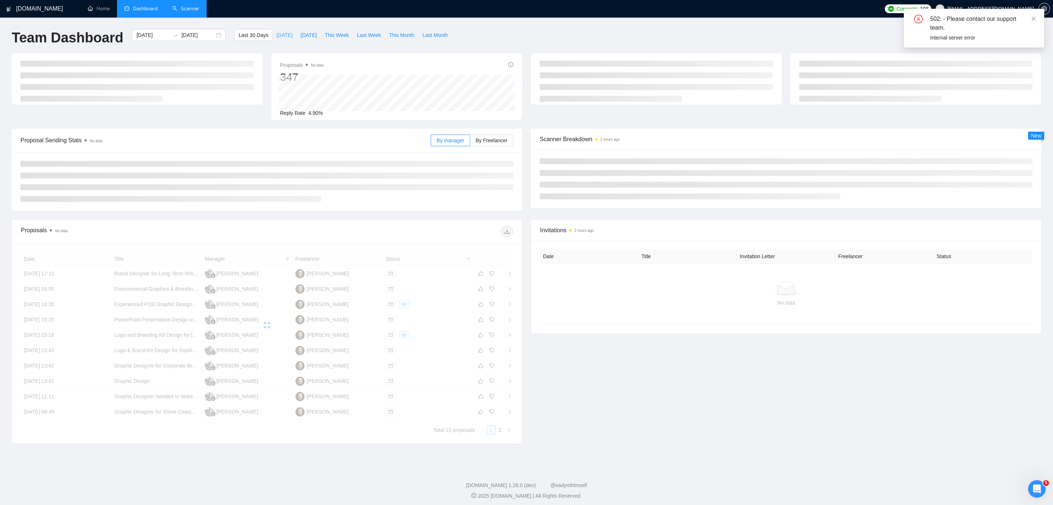
click at [278, 37] on span "[DATE]" at bounding box center [284, 35] width 16 height 8
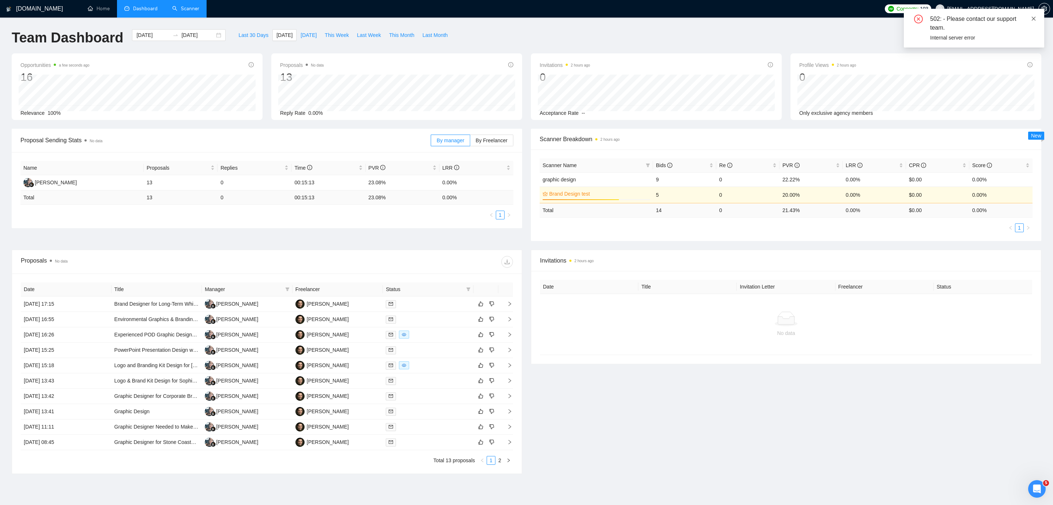
click at [431, 19] on icon "close" at bounding box center [1033, 18] width 5 height 5
click at [414, 297] on td at bounding box center [428, 303] width 91 height 15
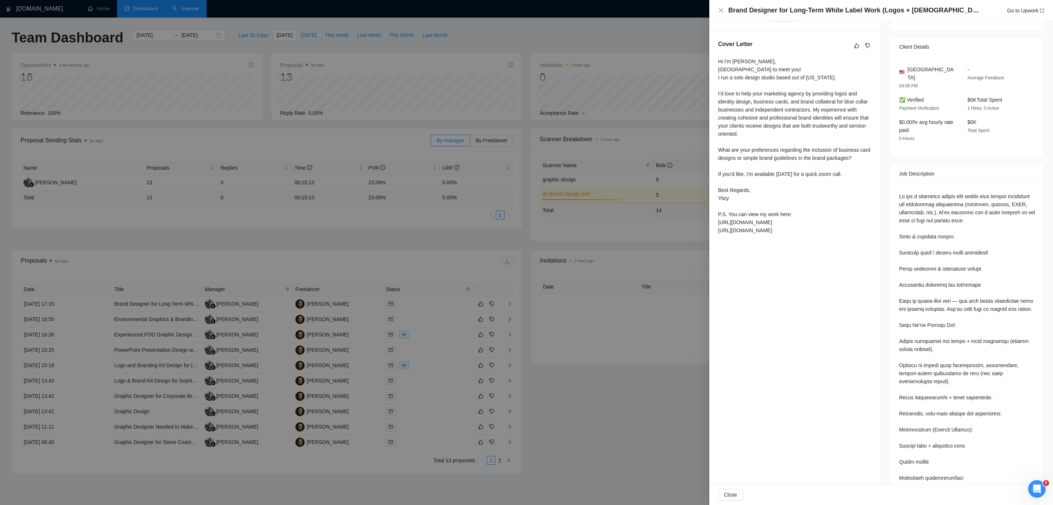
scroll to position [277, 0]
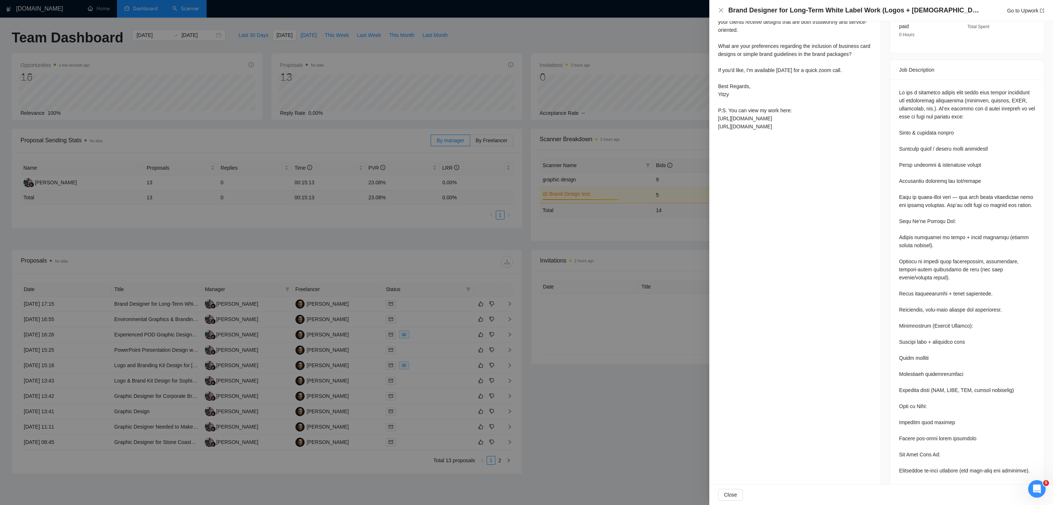
drag, startPoint x: 637, startPoint y: 325, endPoint x: 416, endPoint y: 325, distance: 221.5
click at [431, 325] on div at bounding box center [526, 252] width 1053 height 505
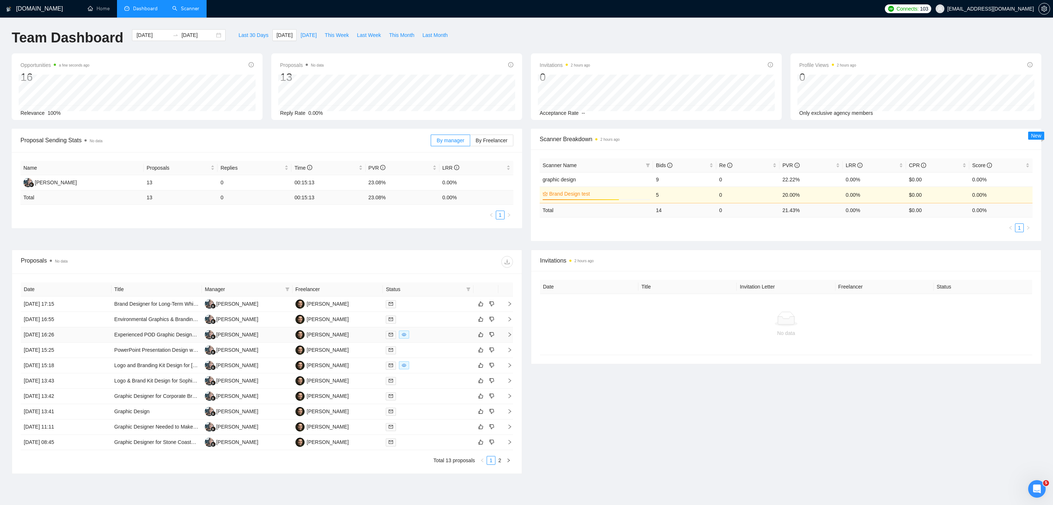
click at [431, 334] on div at bounding box center [428, 334] width 85 height 8
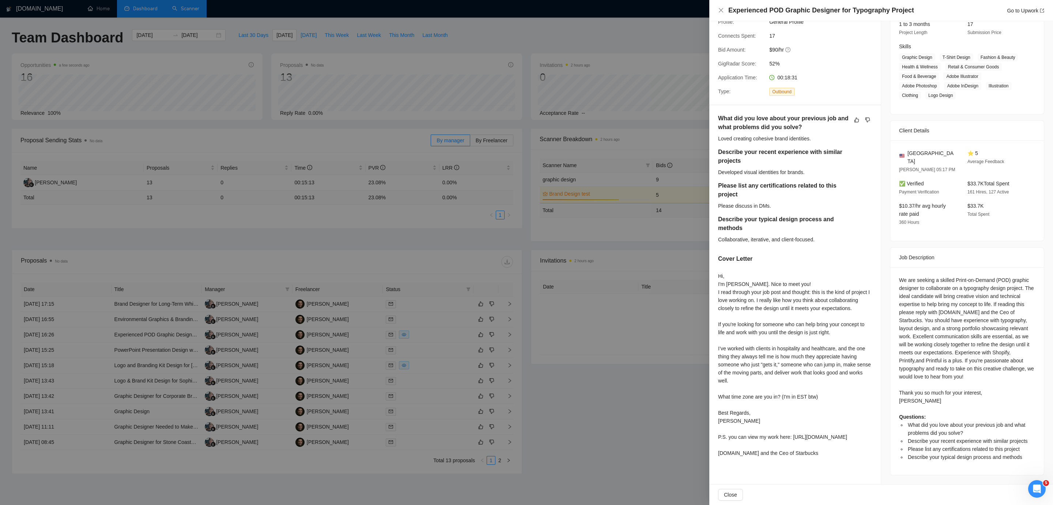
click at [431, 311] on div at bounding box center [526, 252] width 1053 height 505
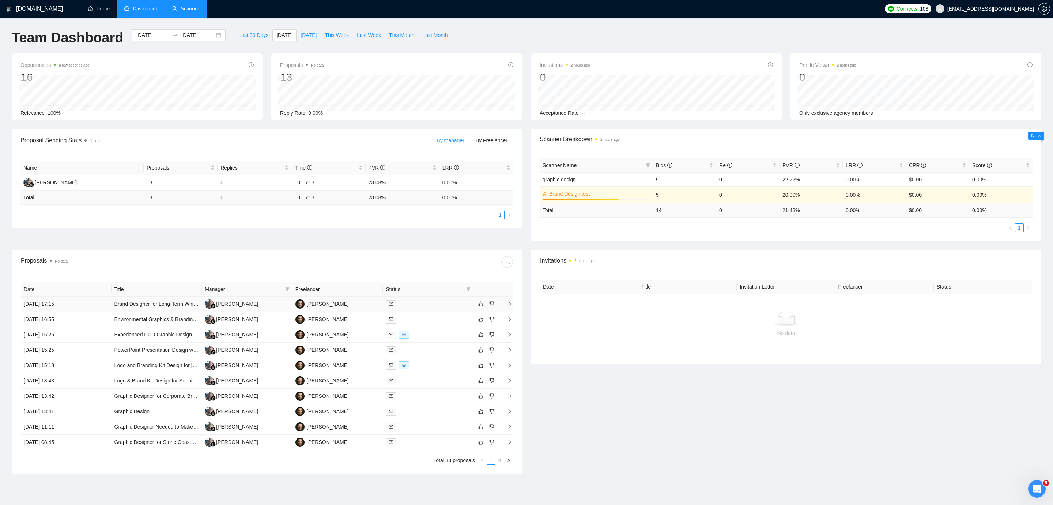
click at [431, 306] on div at bounding box center [428, 304] width 85 height 8
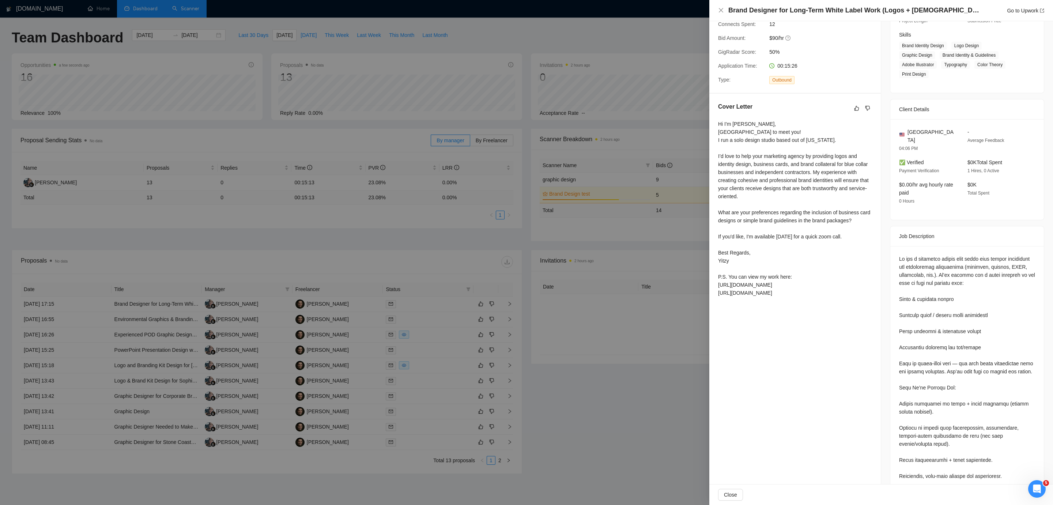
scroll to position [112, 0]
drag, startPoint x: 947, startPoint y: 248, endPoint x: 925, endPoint y: 271, distance: 32.1
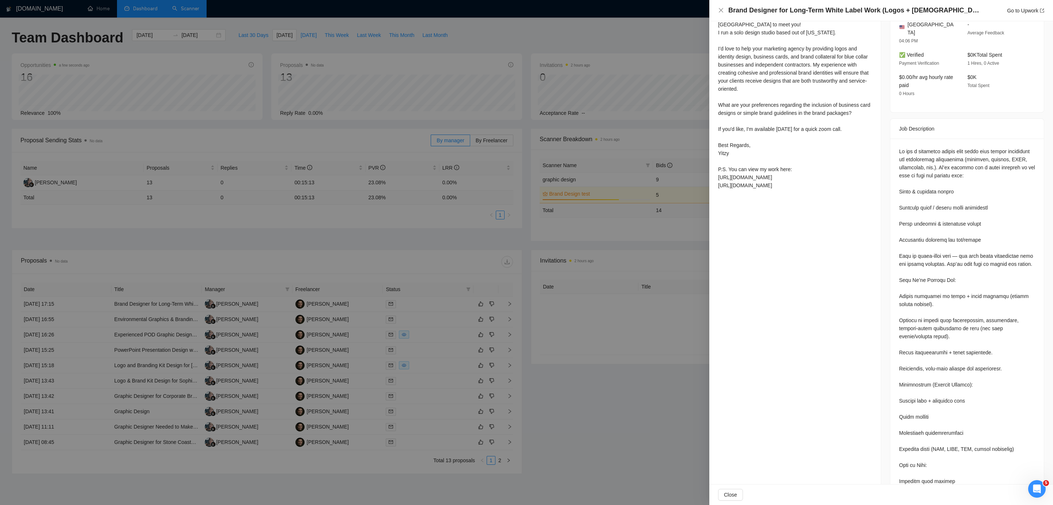
scroll to position [0, 0]
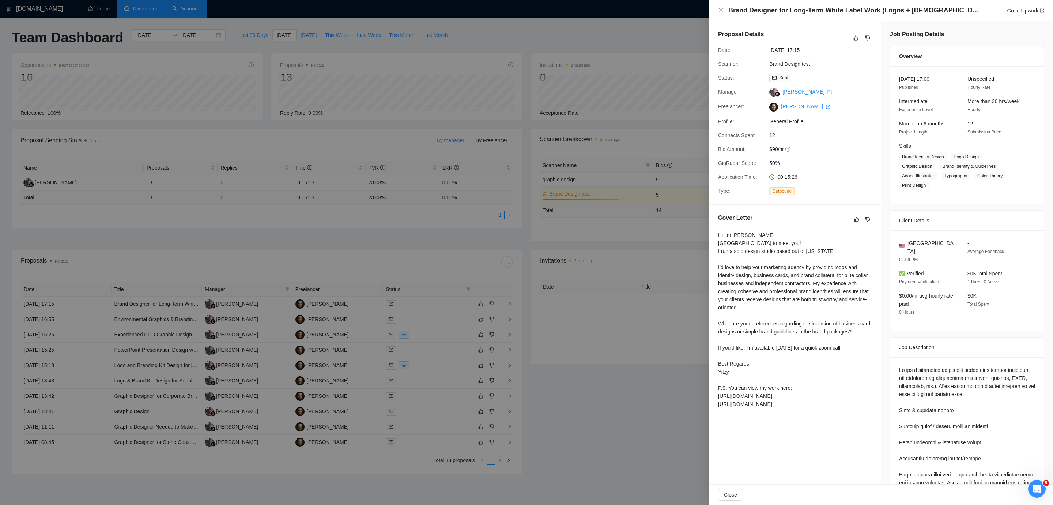
click at [431, 276] on div "Hi I'm [PERSON_NAME], [GEOGRAPHIC_DATA] to meet you! I run a solo design studio…" at bounding box center [795, 319] width 154 height 177
drag, startPoint x: 788, startPoint y: 276, endPoint x: 773, endPoint y: 282, distance: 16.8
click at [431, 276] on div "Hi I'm [PERSON_NAME], [GEOGRAPHIC_DATA] to meet you! I run a solo design studio…" at bounding box center [795, 319] width 154 height 177
click at [431, 282] on div "Hi I'm [PERSON_NAME], [GEOGRAPHIC_DATA] to meet you! I run a solo design studio…" at bounding box center [795, 319] width 154 height 177
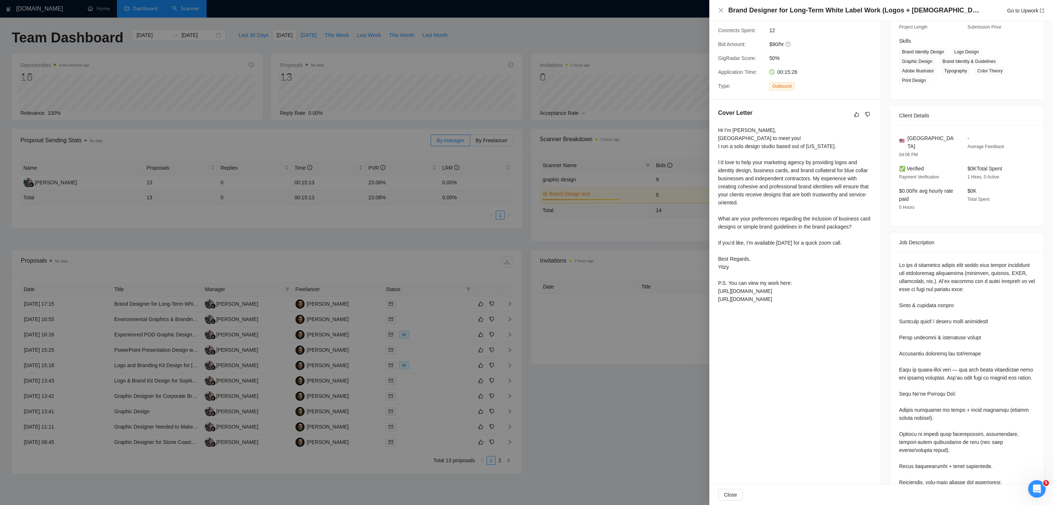
scroll to position [106, 0]
click at [431, 231] on div "Hi I'm [PERSON_NAME], [GEOGRAPHIC_DATA] to meet you! I run a solo design studio…" at bounding box center [795, 213] width 154 height 177
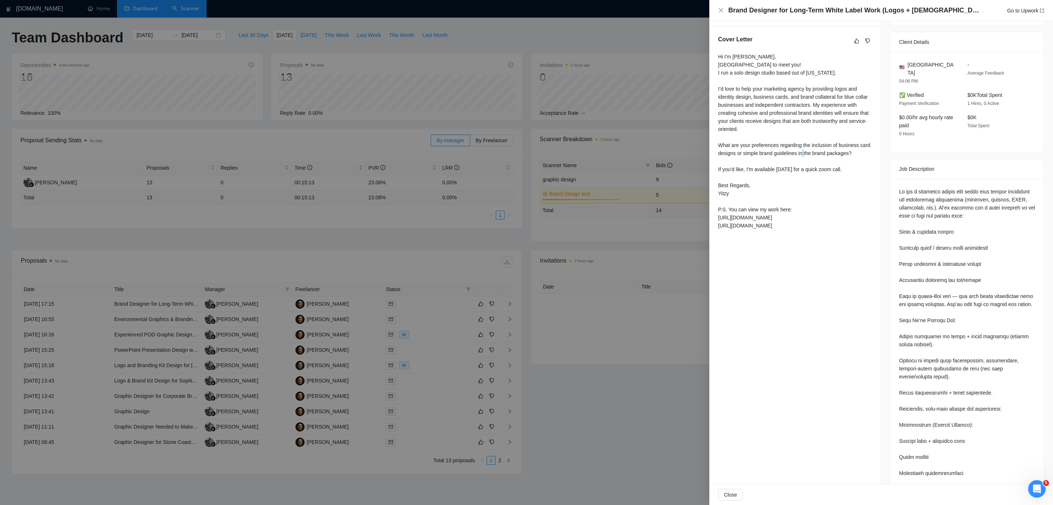
scroll to position [184, 0]
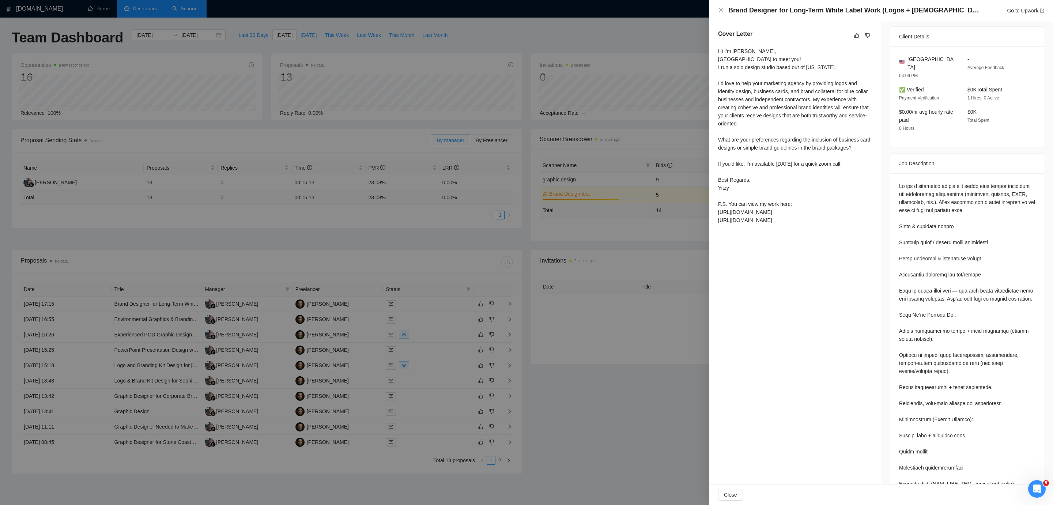
click at [431, 337] on div at bounding box center [526, 252] width 1053 height 505
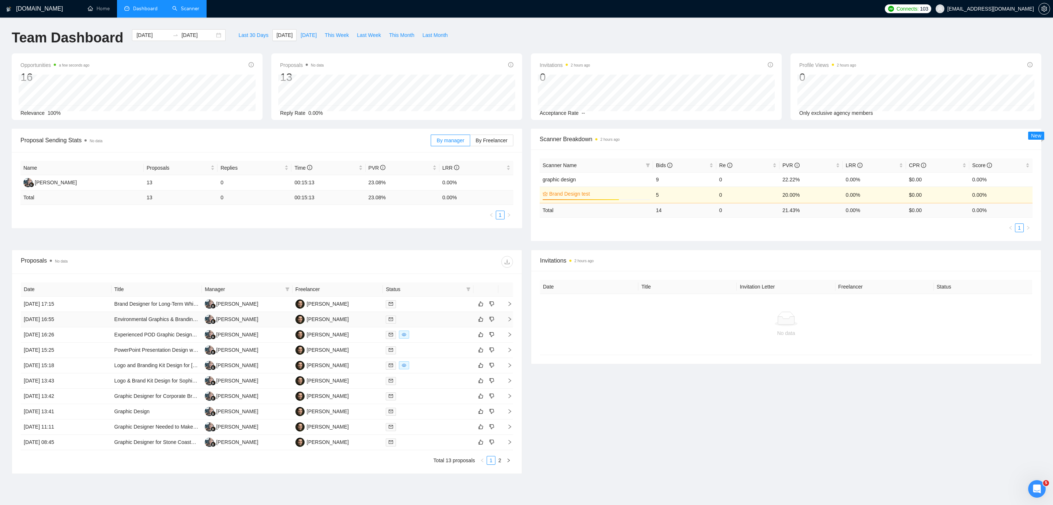
click at [431, 318] on div at bounding box center [428, 319] width 85 height 8
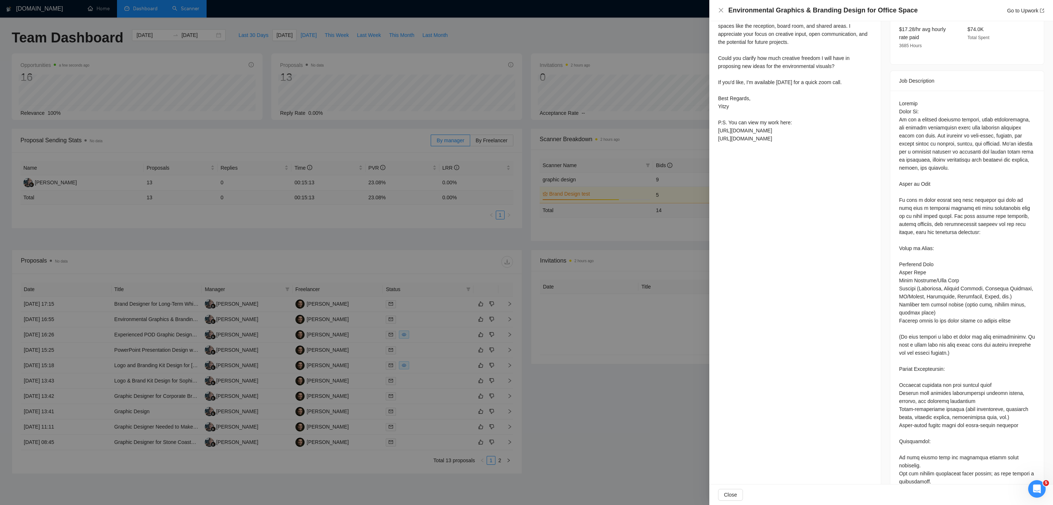
scroll to position [0, 0]
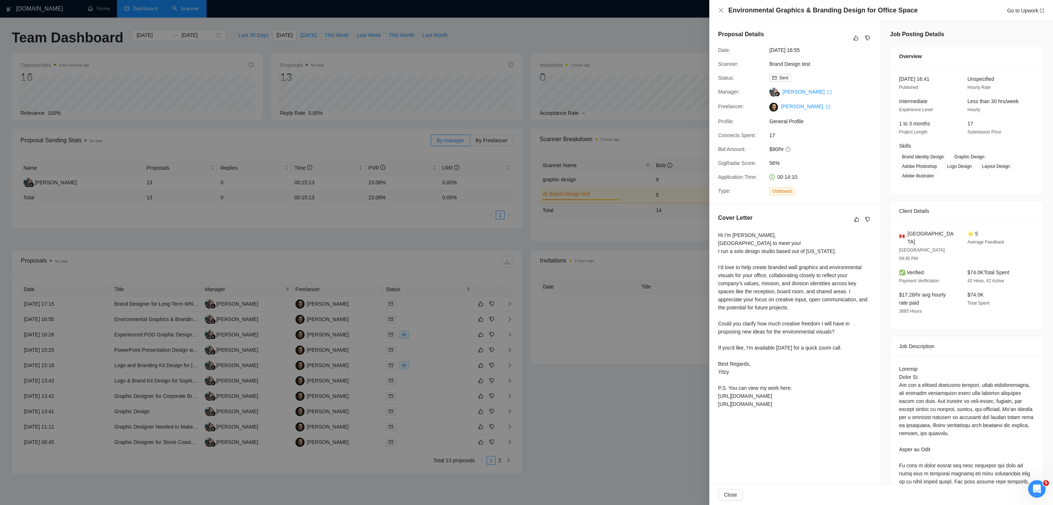
click at [431, 274] on div at bounding box center [526, 252] width 1053 height 505
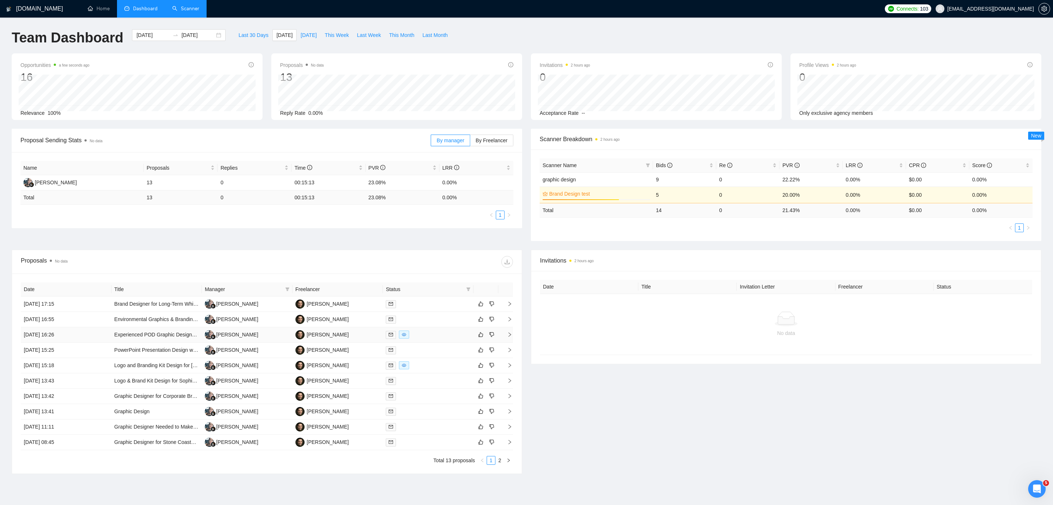
click at [431, 332] on div at bounding box center [428, 334] width 85 height 8
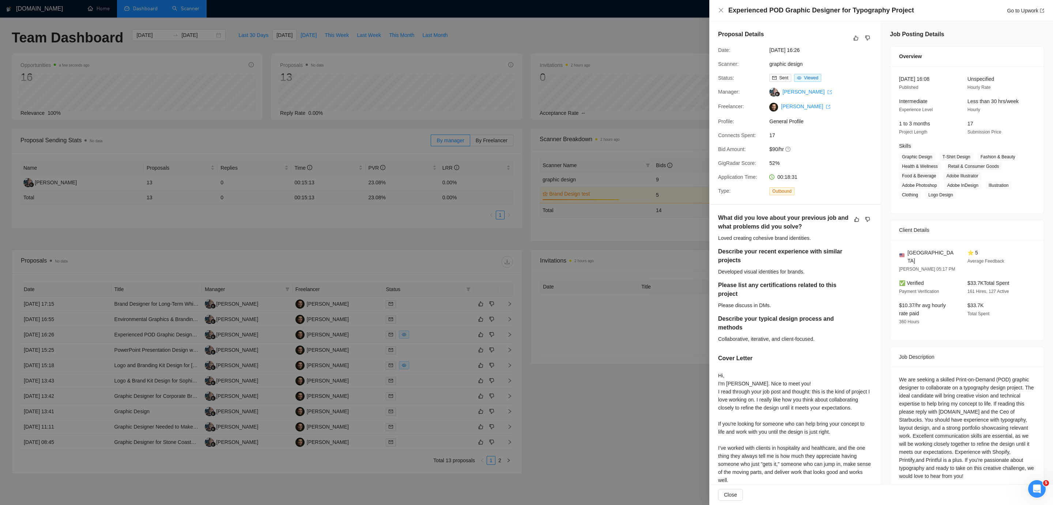
scroll to position [100, 0]
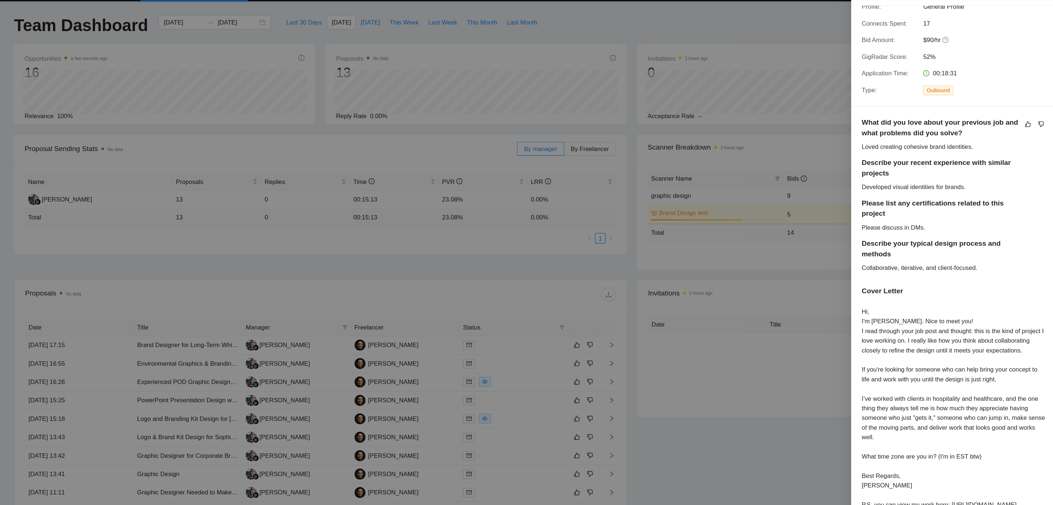
click at [431, 287] on div at bounding box center [526, 252] width 1053 height 505
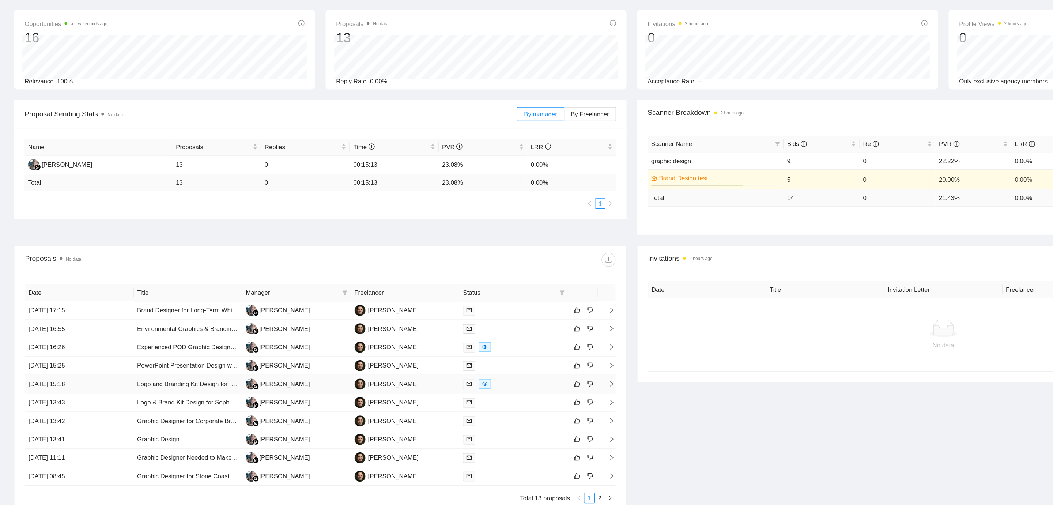
click at [421, 361] on div at bounding box center [428, 365] width 85 height 8
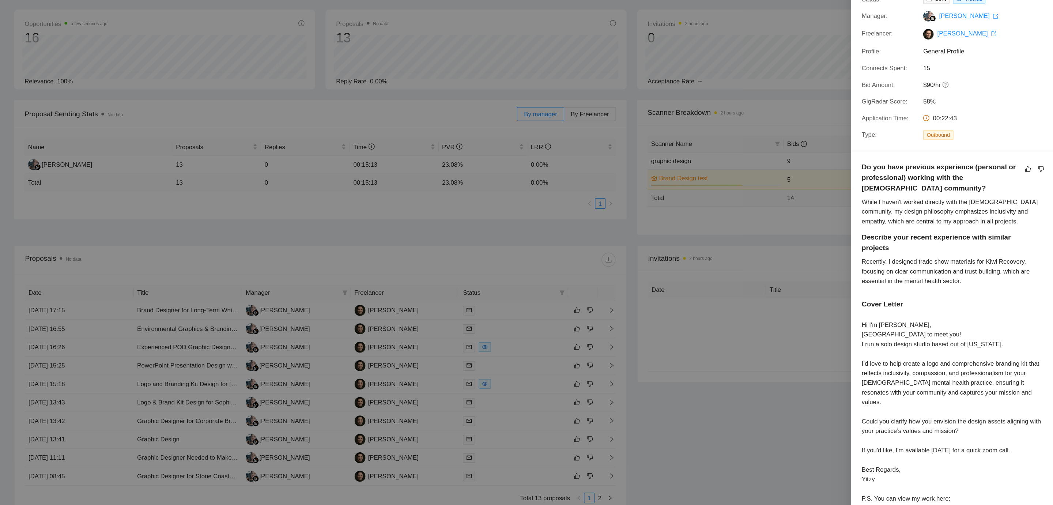
click at [431, 266] on div at bounding box center [526, 252] width 1053 height 505
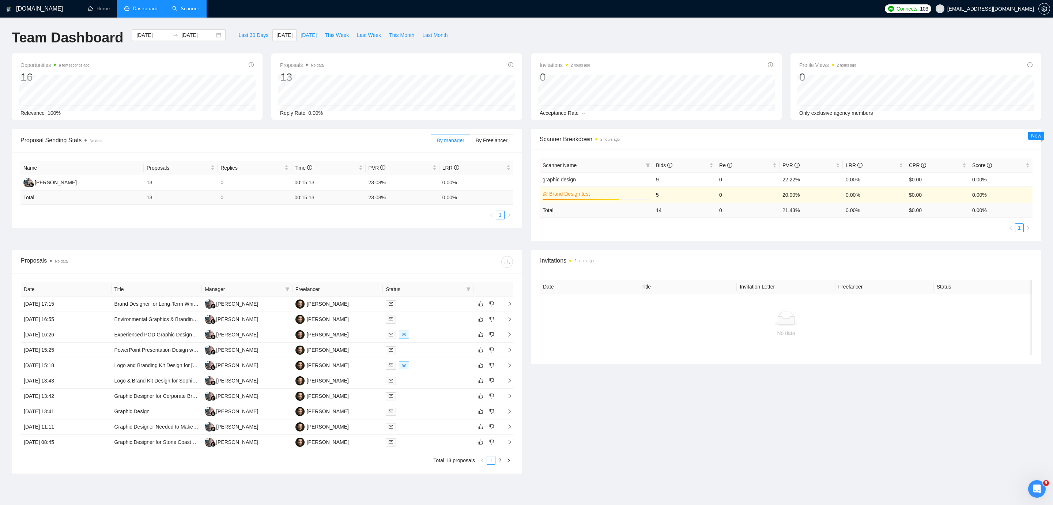
click at [431, 49] on div "Team Dashboard [DATE] [DATE] Last 30 Days [DATE] [DATE] This Week Last Week Thi…" at bounding box center [526, 41] width 1038 height 24
click at [307, 37] on span "[DATE]" at bounding box center [308, 35] width 16 height 8
type input "[DATE]"
click at [339, 34] on span "This Week" at bounding box center [337, 35] width 24 height 8
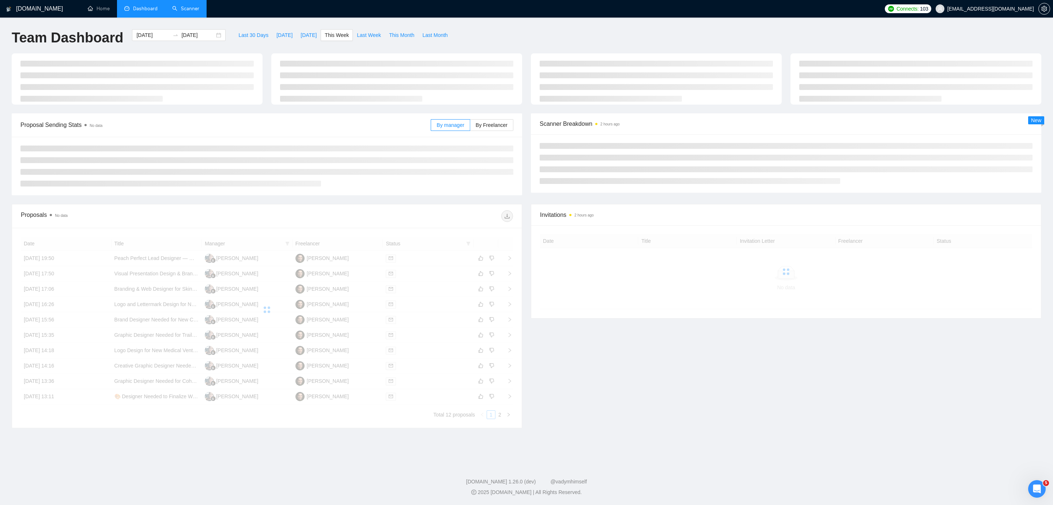
type input "[DATE]"
